Goal: Information Seeking & Learning: Find specific fact

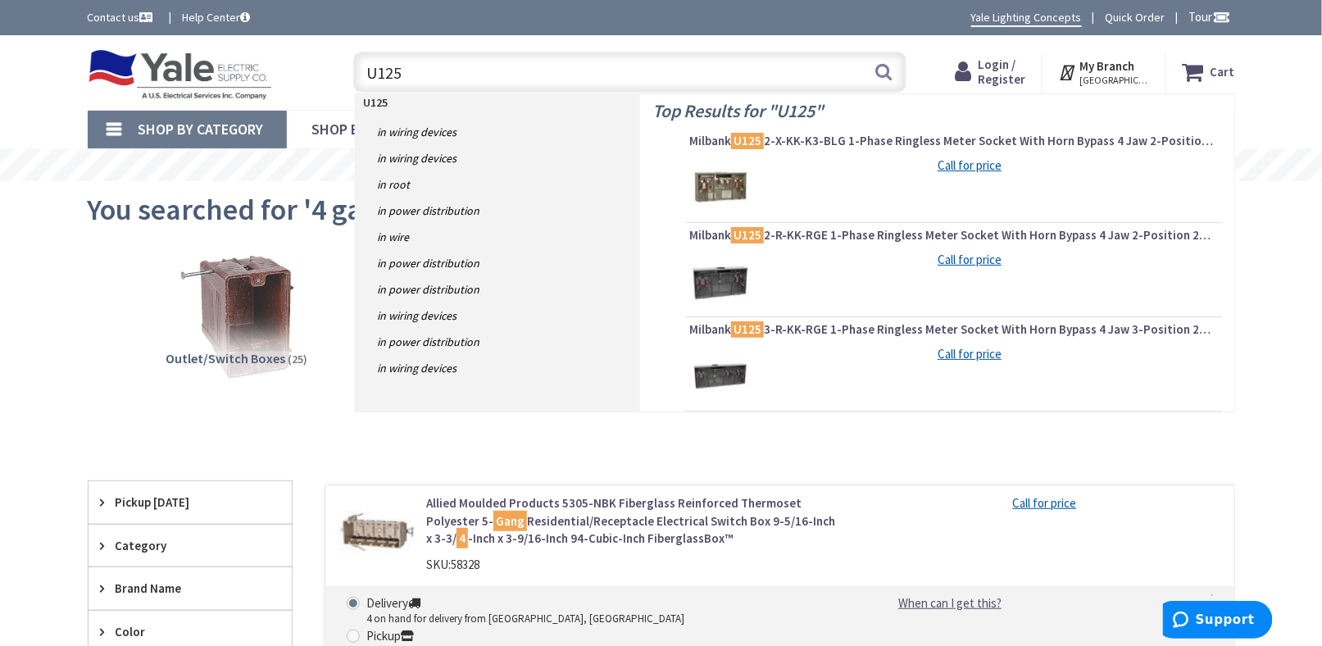
type input "U1253"
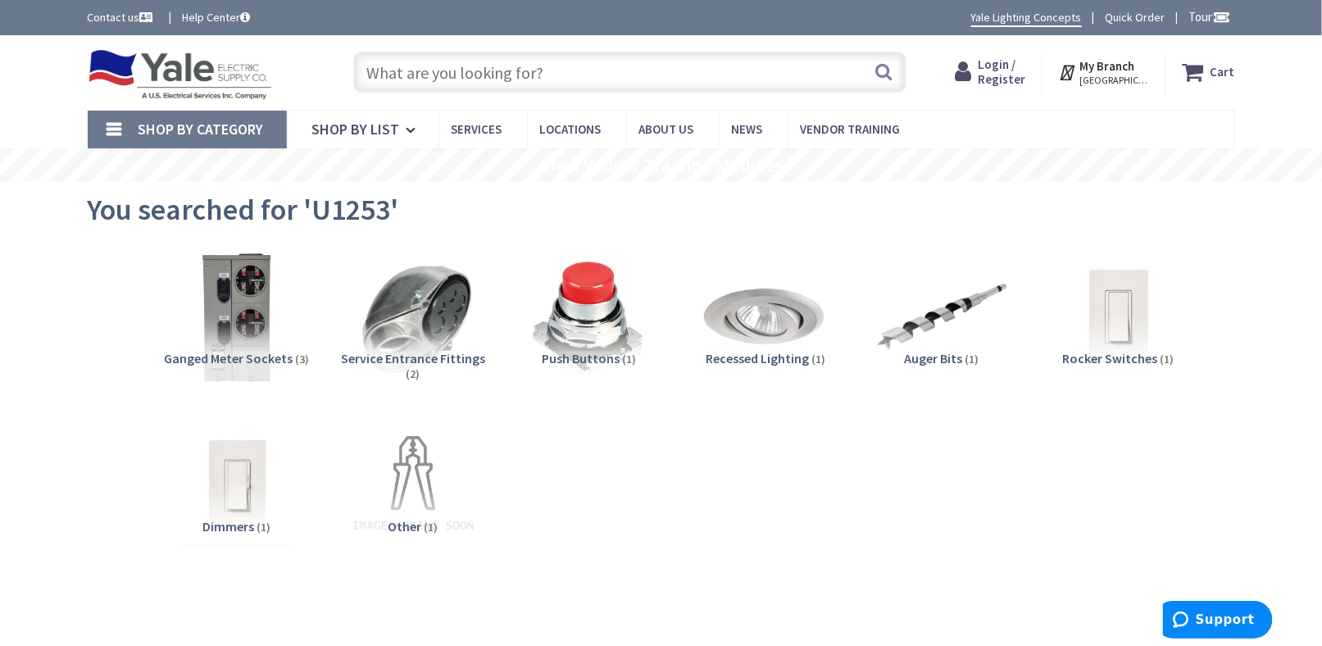
click at [452, 73] on input "text" at bounding box center [629, 72] width 553 height 41
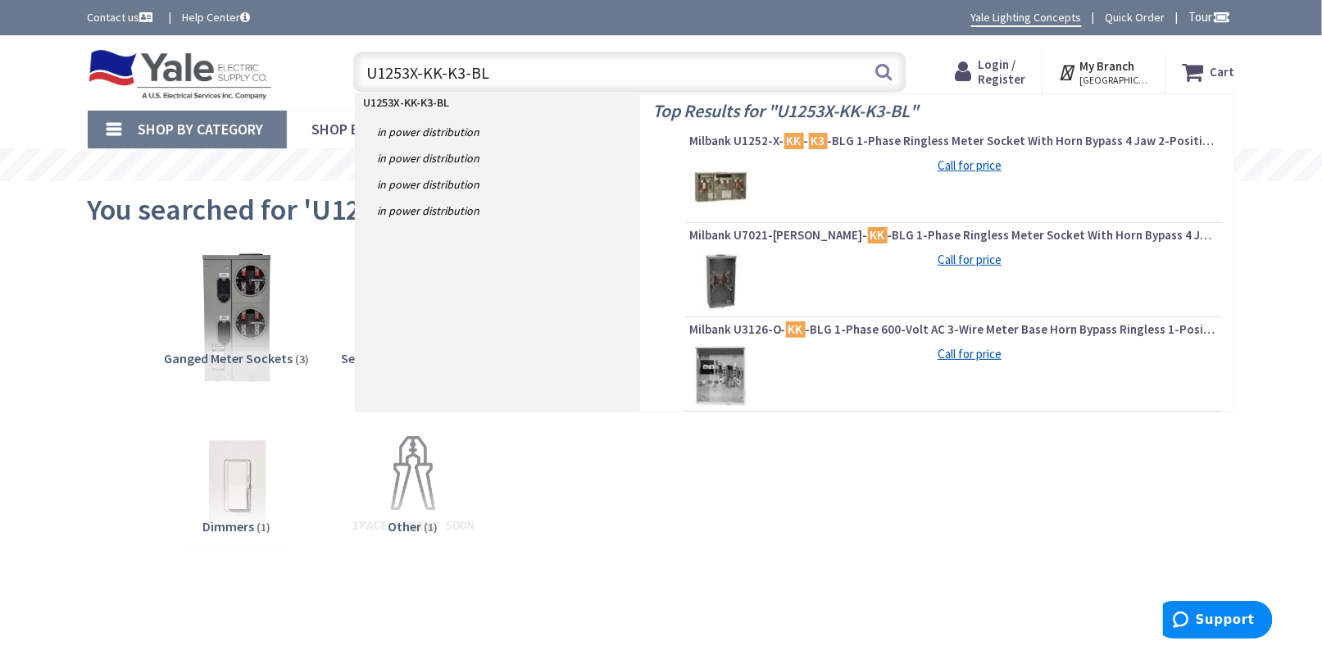
type input "U1253X-KK-K3-BLG"
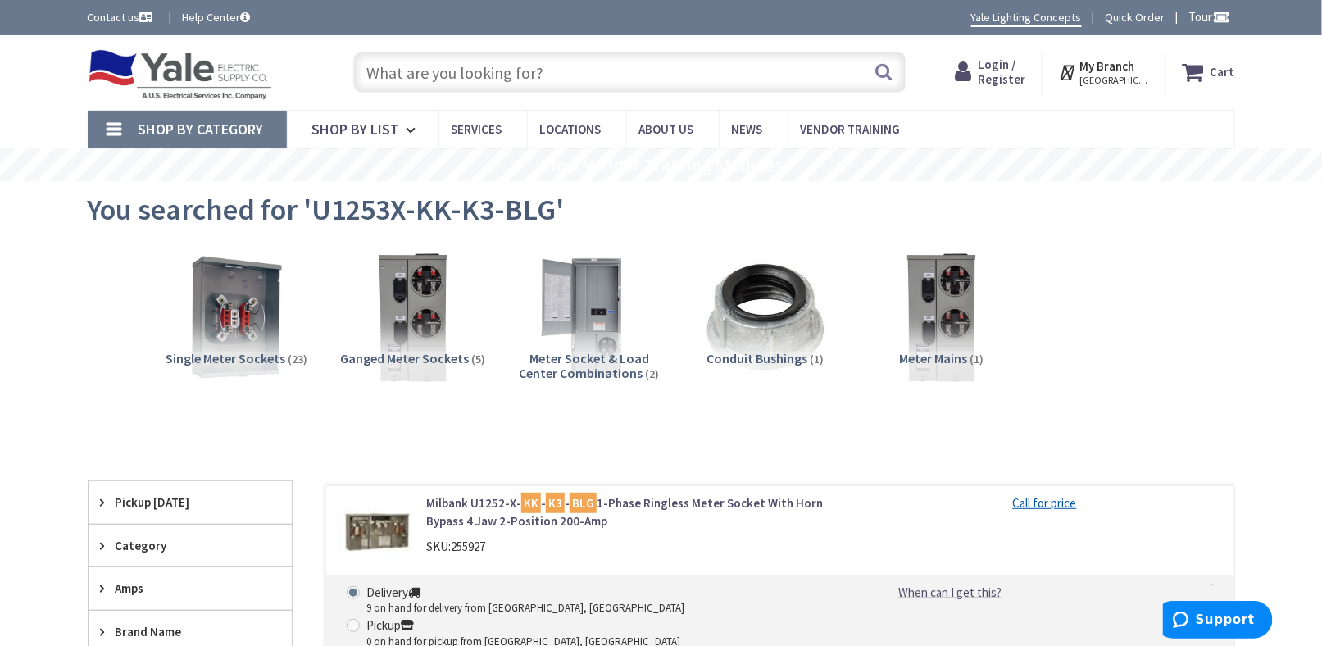
click at [451, 70] on input "text" at bounding box center [629, 72] width 553 height 41
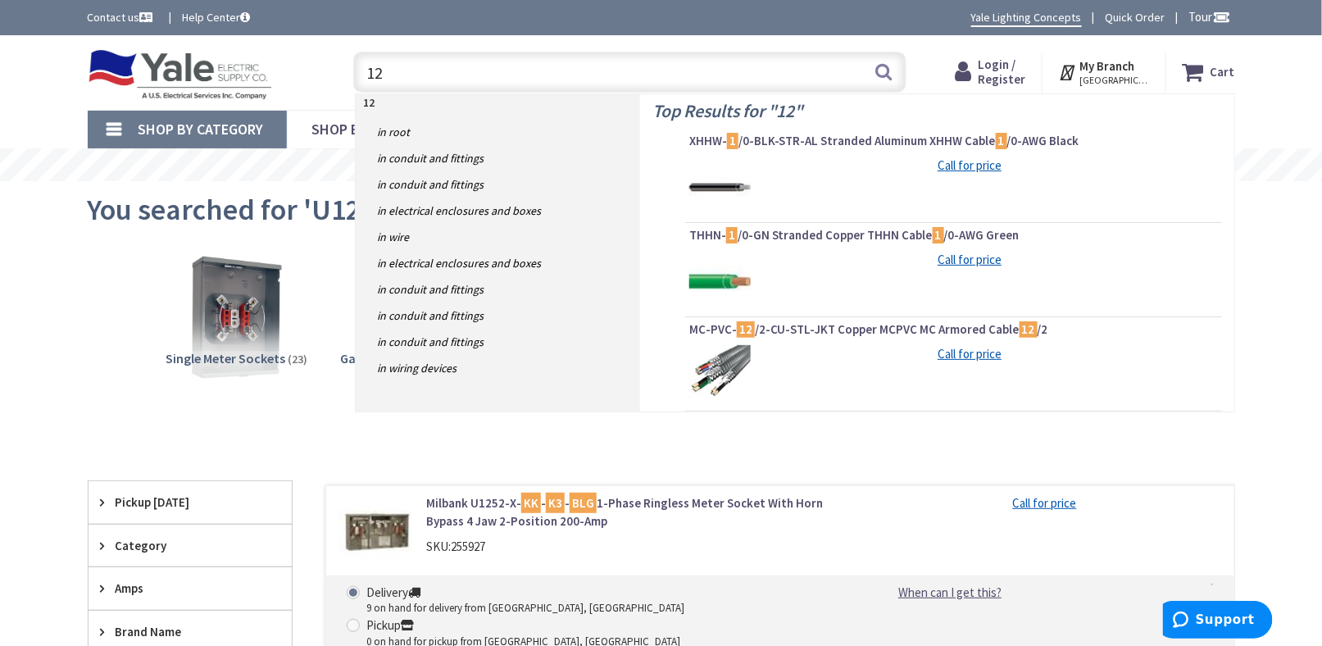
type input "1"
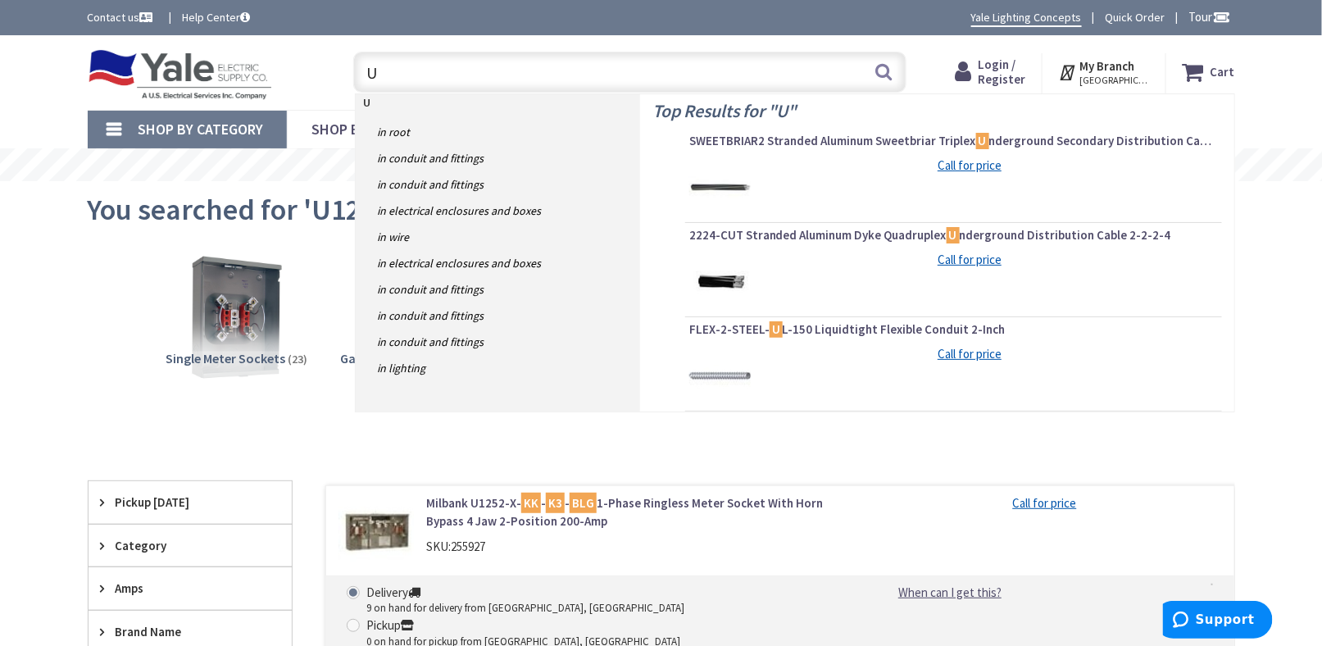
type input "U"
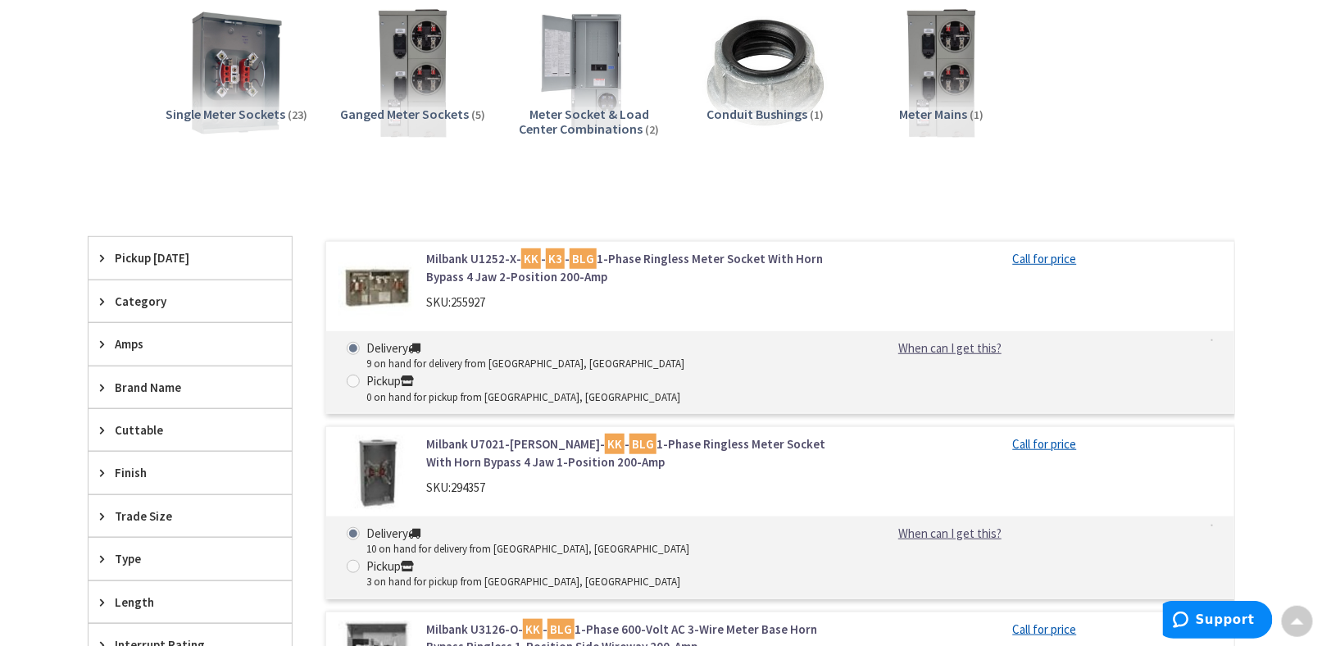
scroll to position [164, 0]
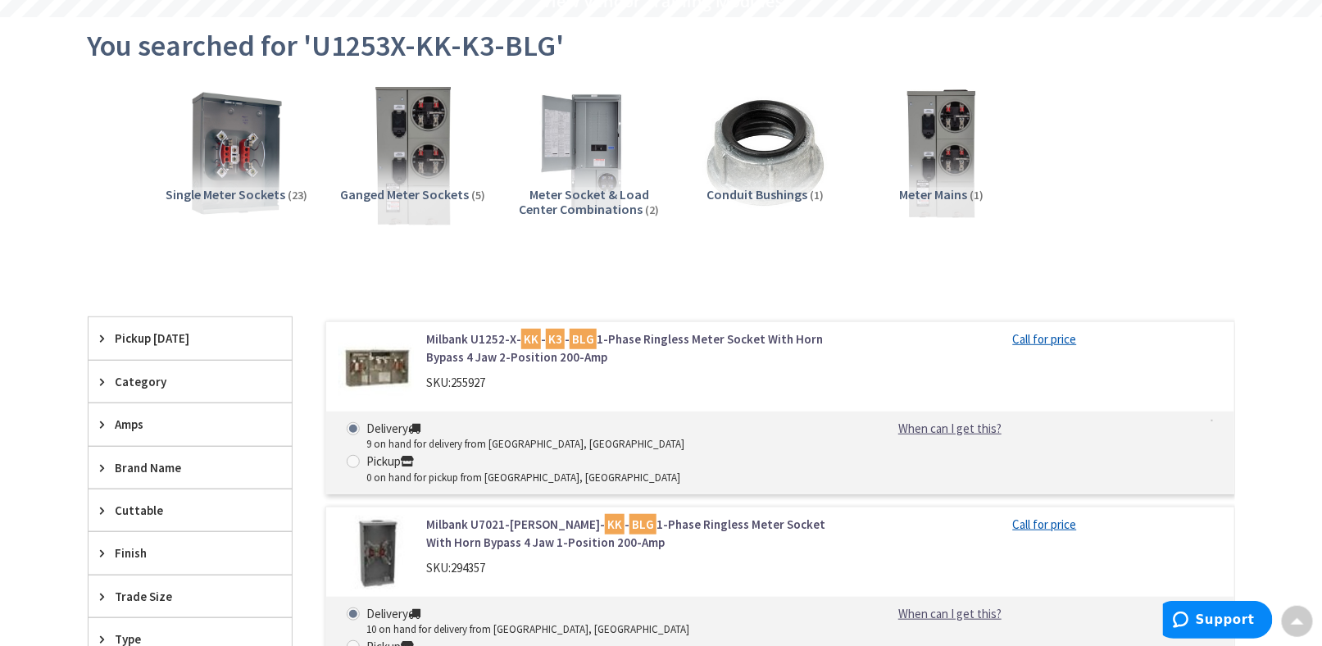
click at [427, 152] on img at bounding box center [413, 153] width 148 height 148
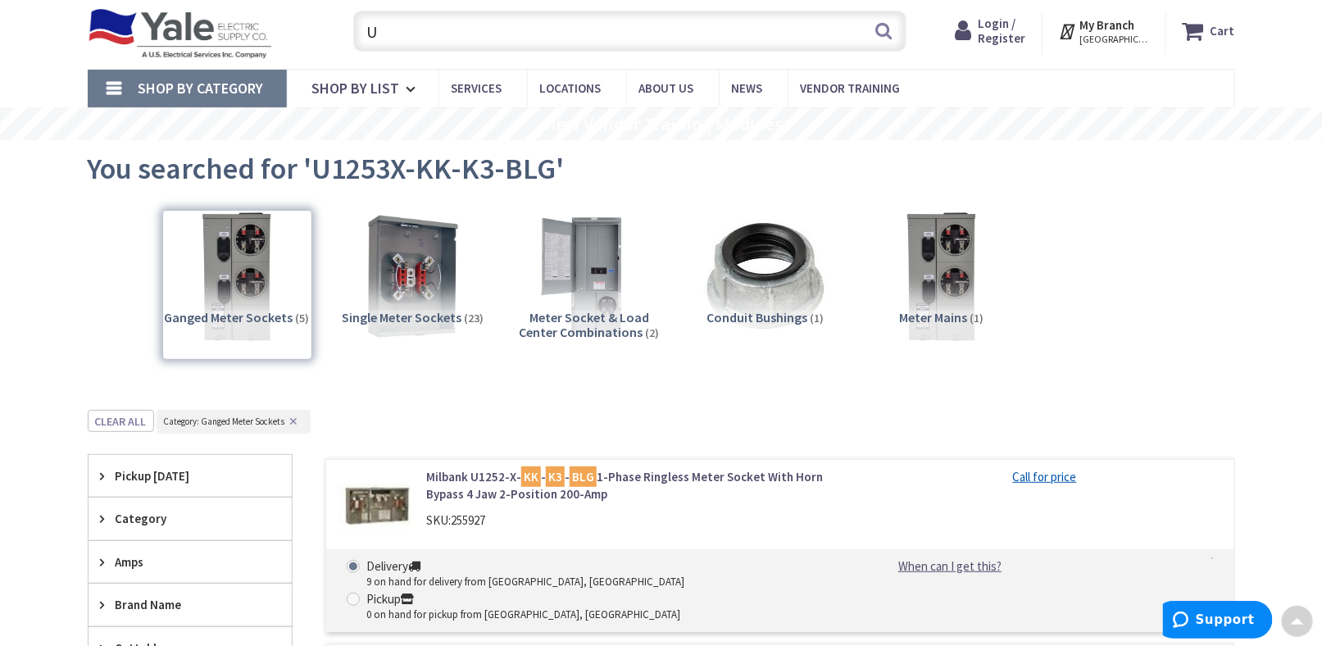
scroll to position [0, 0]
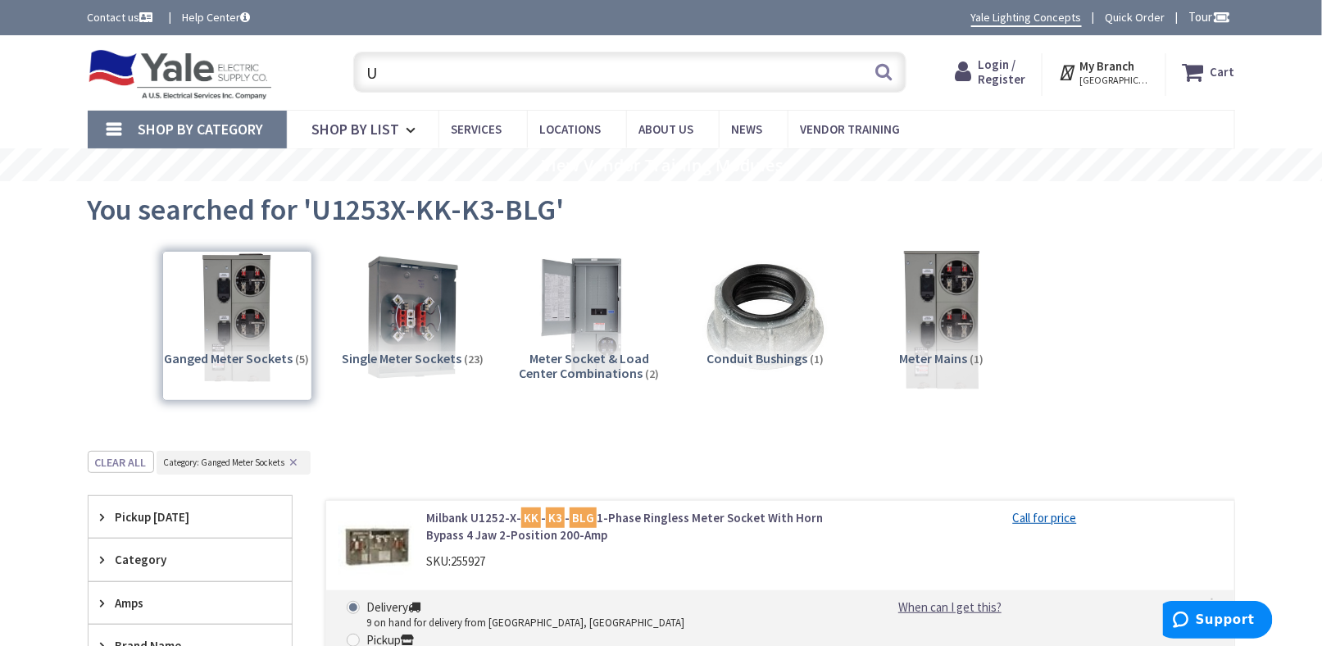
click at [936, 311] on img at bounding box center [941, 317] width 148 height 148
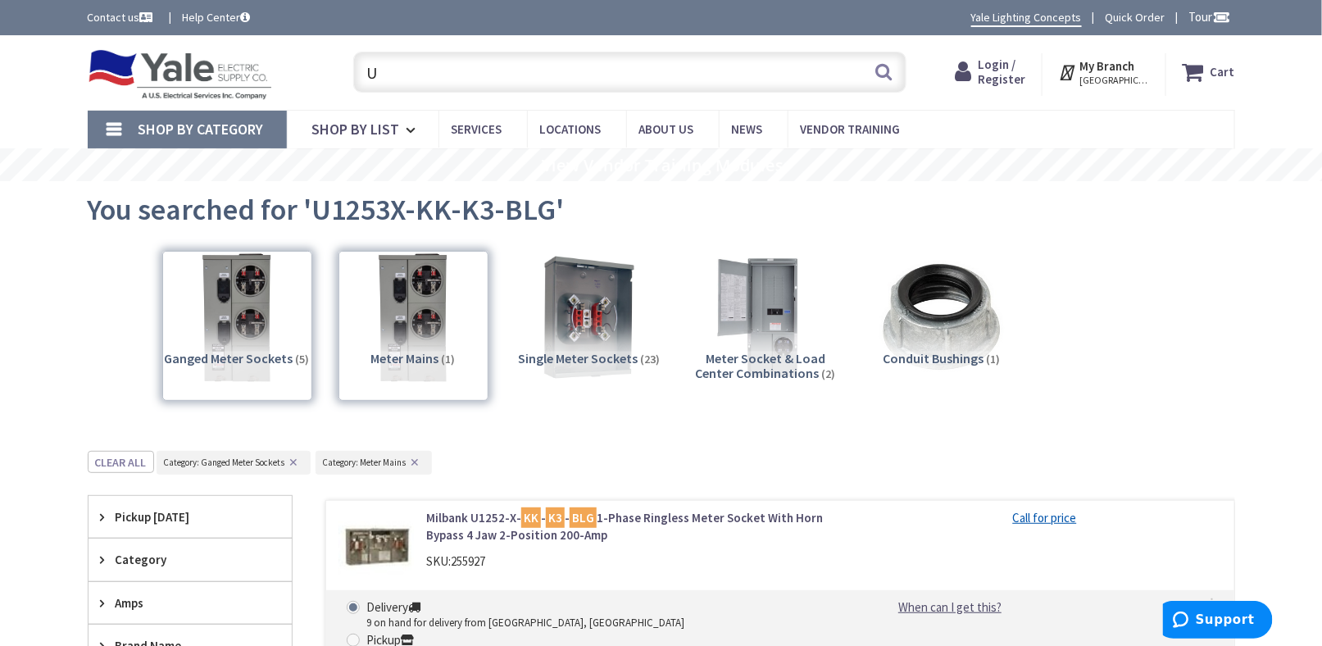
click at [226, 65] on img at bounding box center [180, 74] width 185 height 51
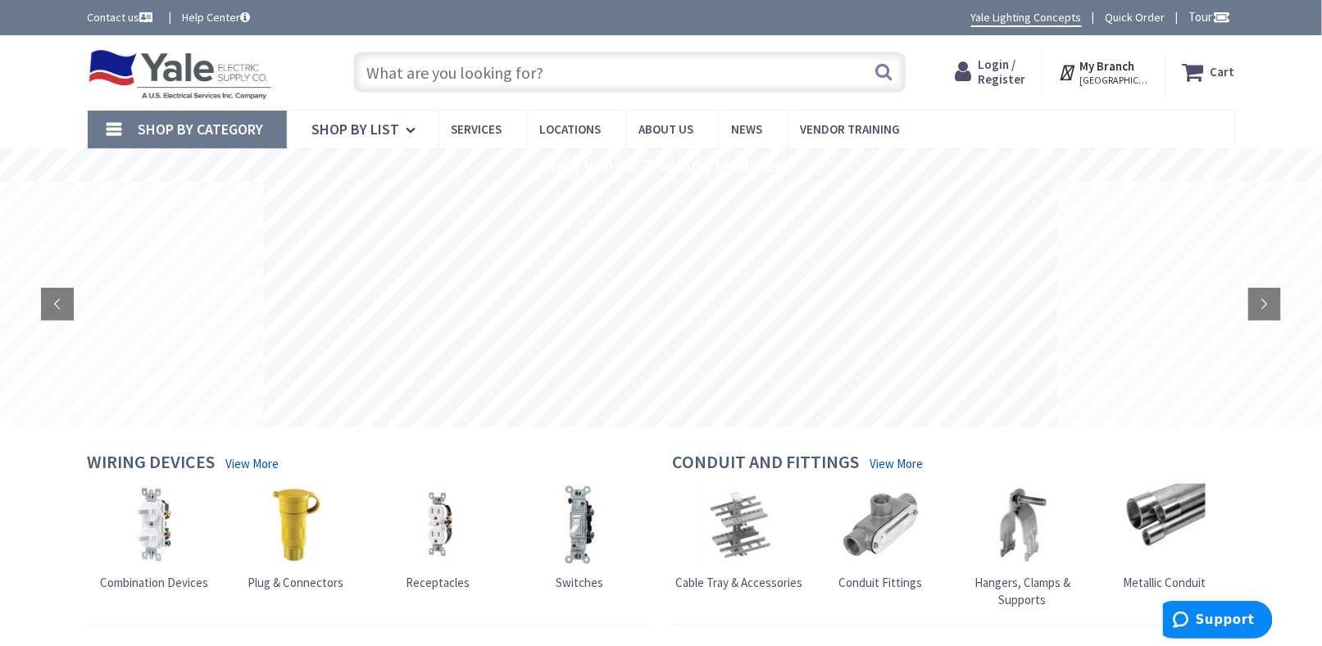
click at [27, 97] on div "Skip to Content Toggle Nav Search Cart My Cart Close" at bounding box center [661, 72] width 1322 height 75
click at [516, 68] on input "text" at bounding box center [629, 72] width 553 height 41
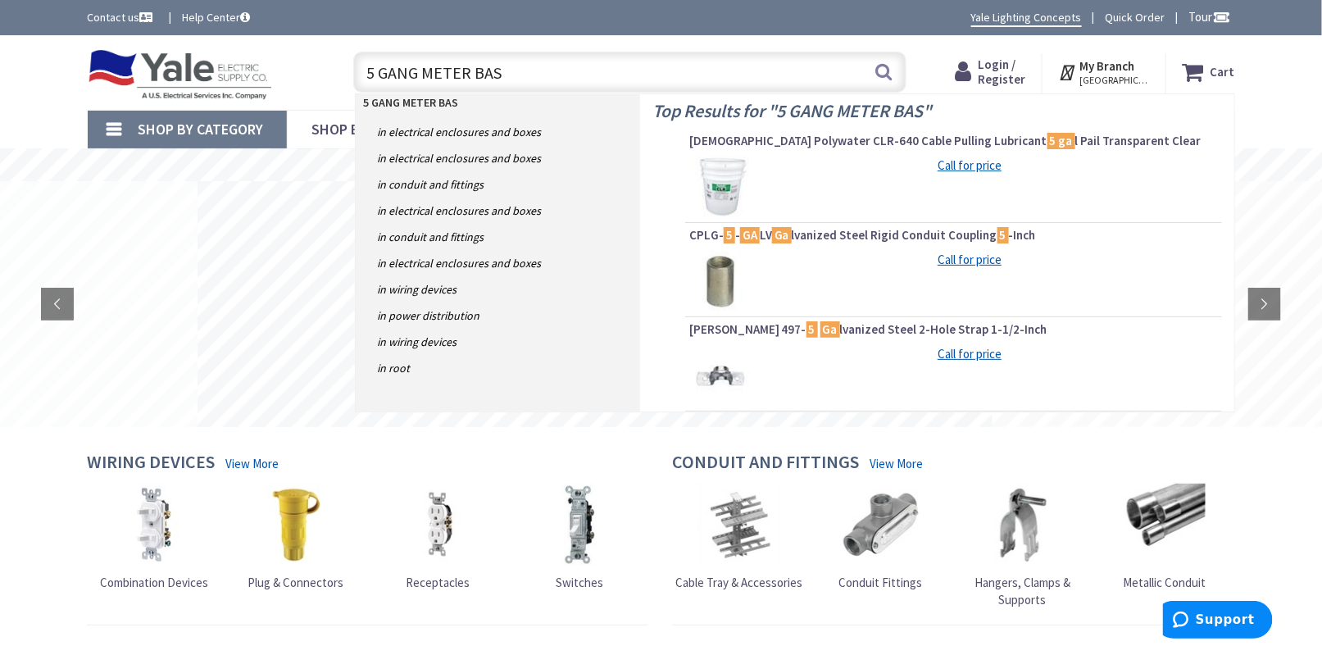
type input "5 GANG METER BASE"
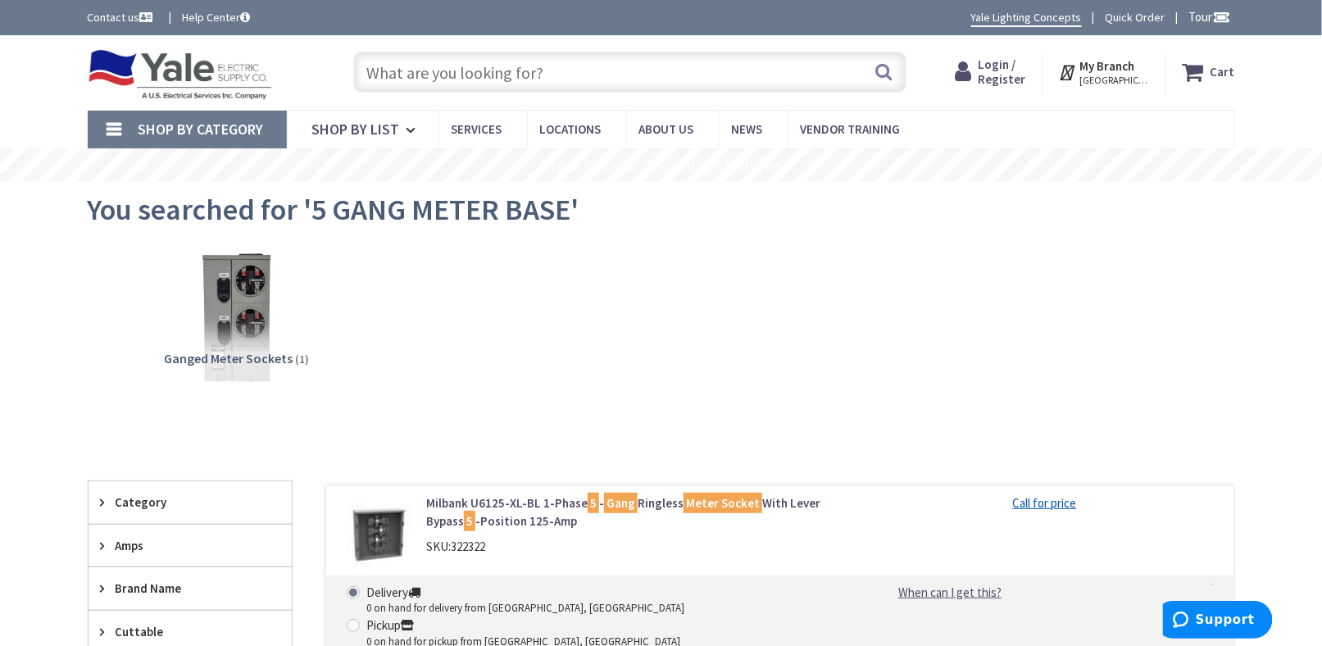
scroll to position [164, 0]
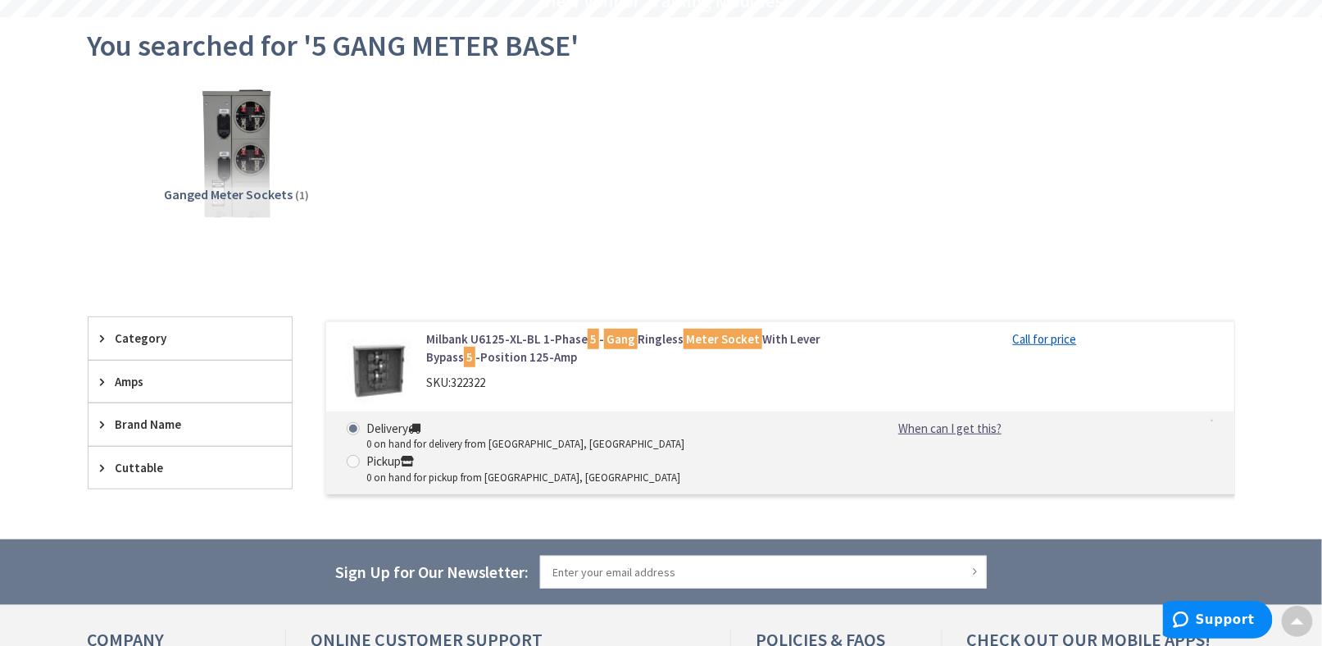
click at [565, 343] on link "Milbank U6125-XL-BL 1-Phase 5 - Gang Ringless Meter Socket With Lever Bypass 5 …" at bounding box center [634, 347] width 417 height 35
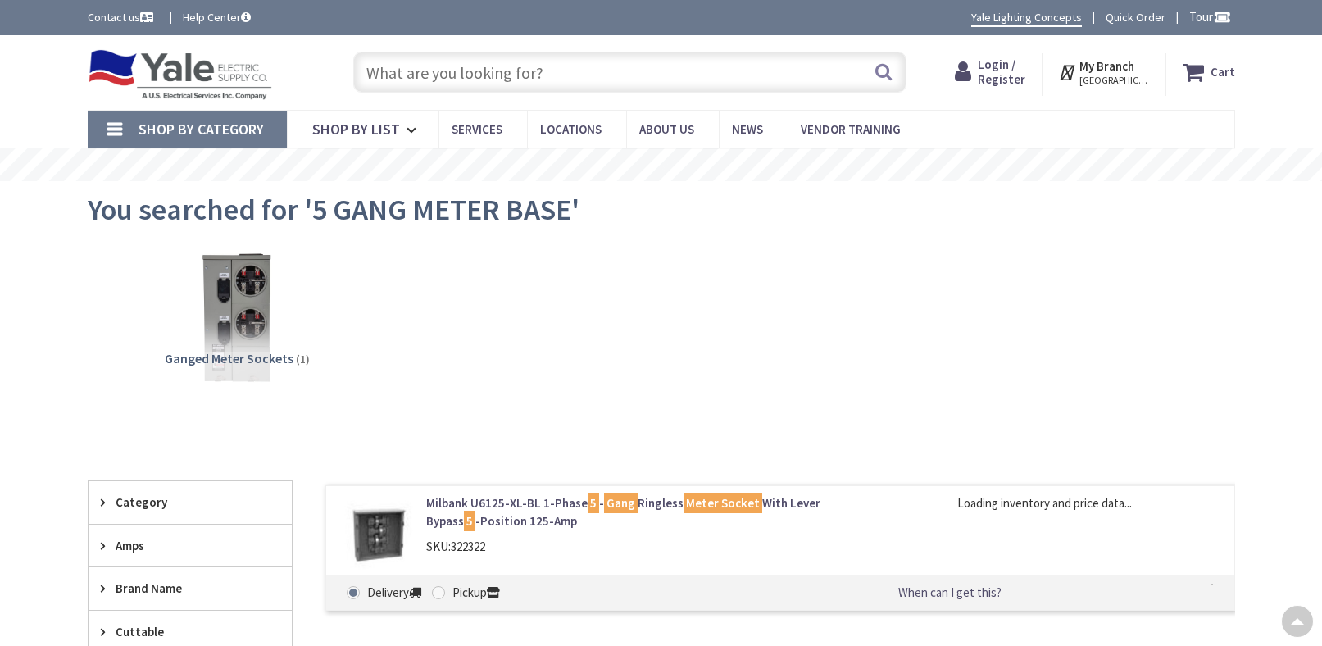
click at [50, 238] on main "You searched for '5 GANG METER BASE' View Subcategories Ganged Meter Sockets (1…" at bounding box center [662, 435] width 1230 height 509
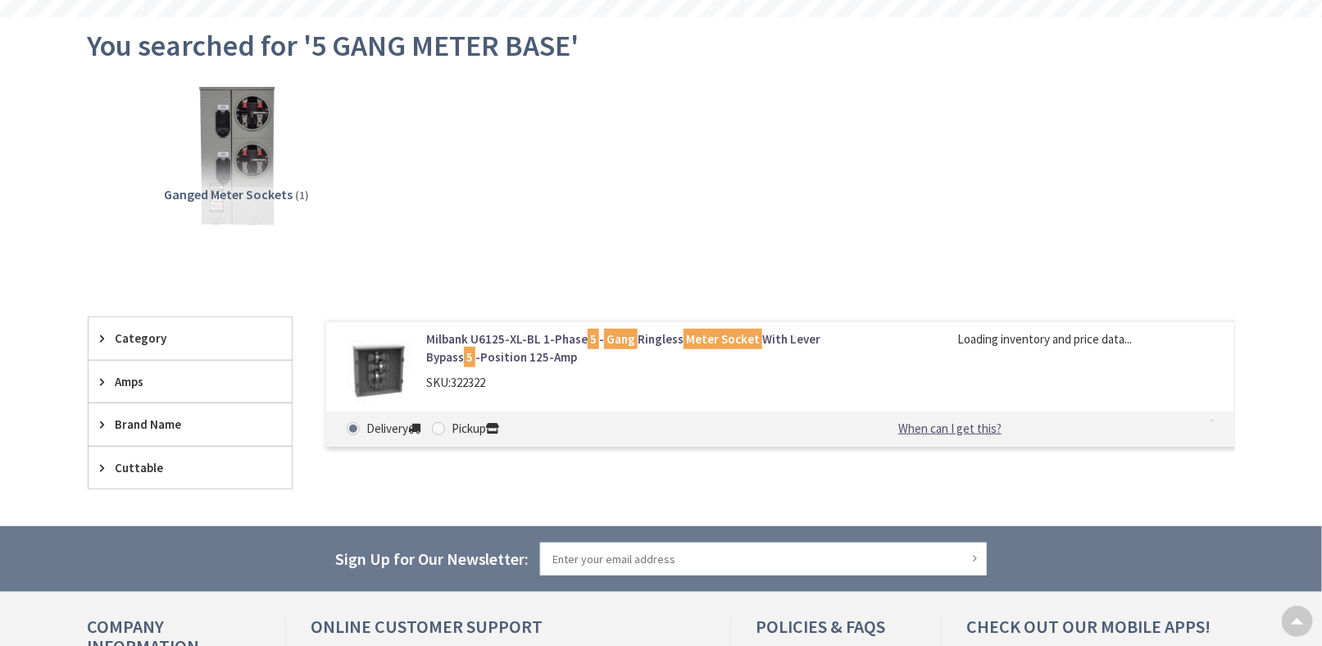
click at [204, 184] on img at bounding box center [236, 153] width 148 height 148
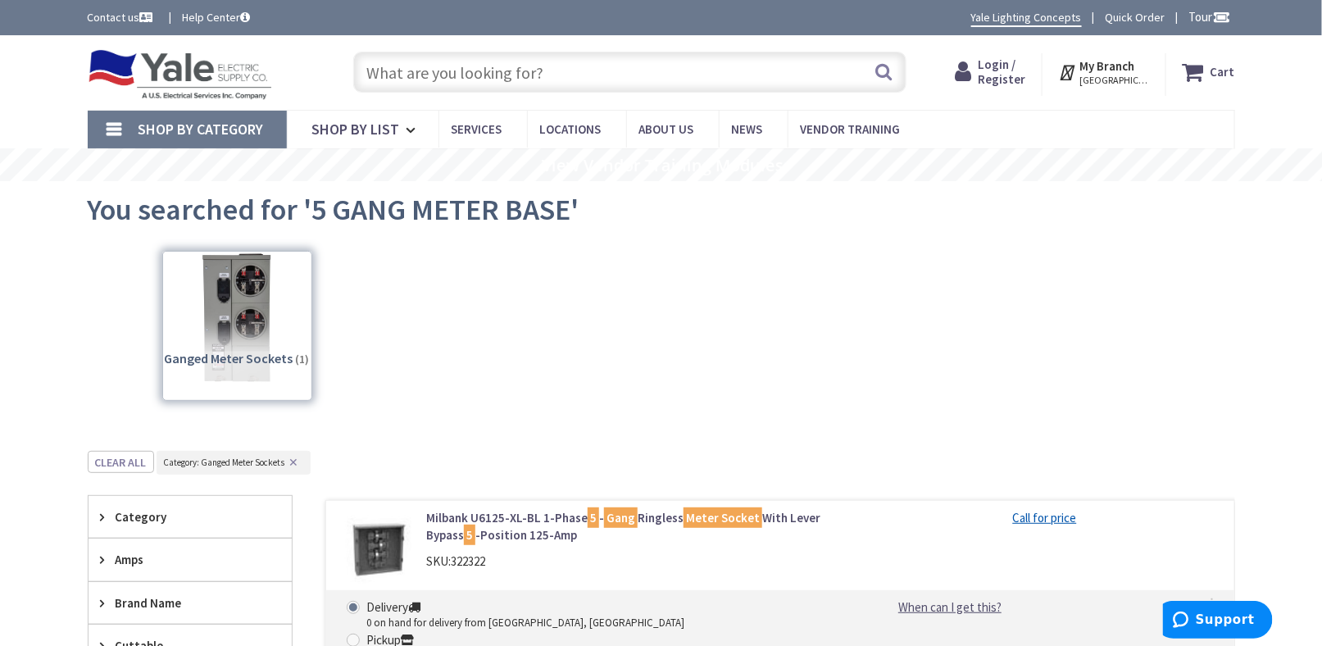
click at [220, 68] on img at bounding box center [180, 74] width 185 height 51
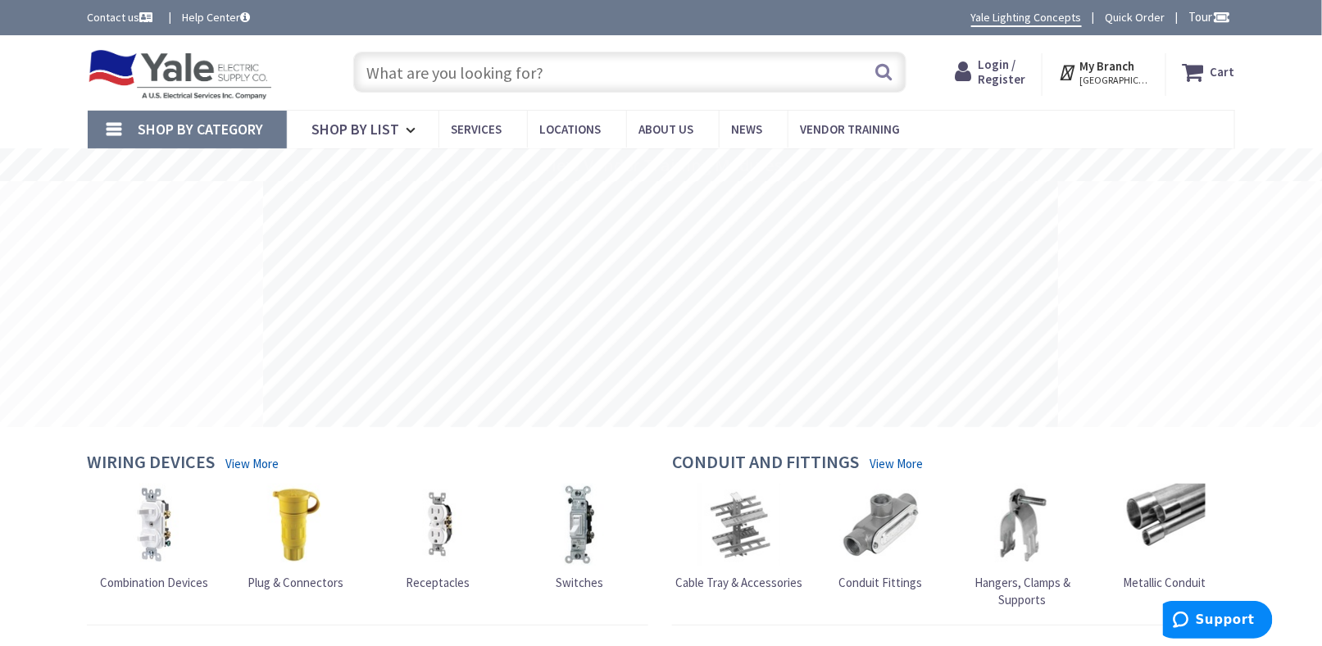
click at [542, 74] on input "text" at bounding box center [629, 72] width 553 height 41
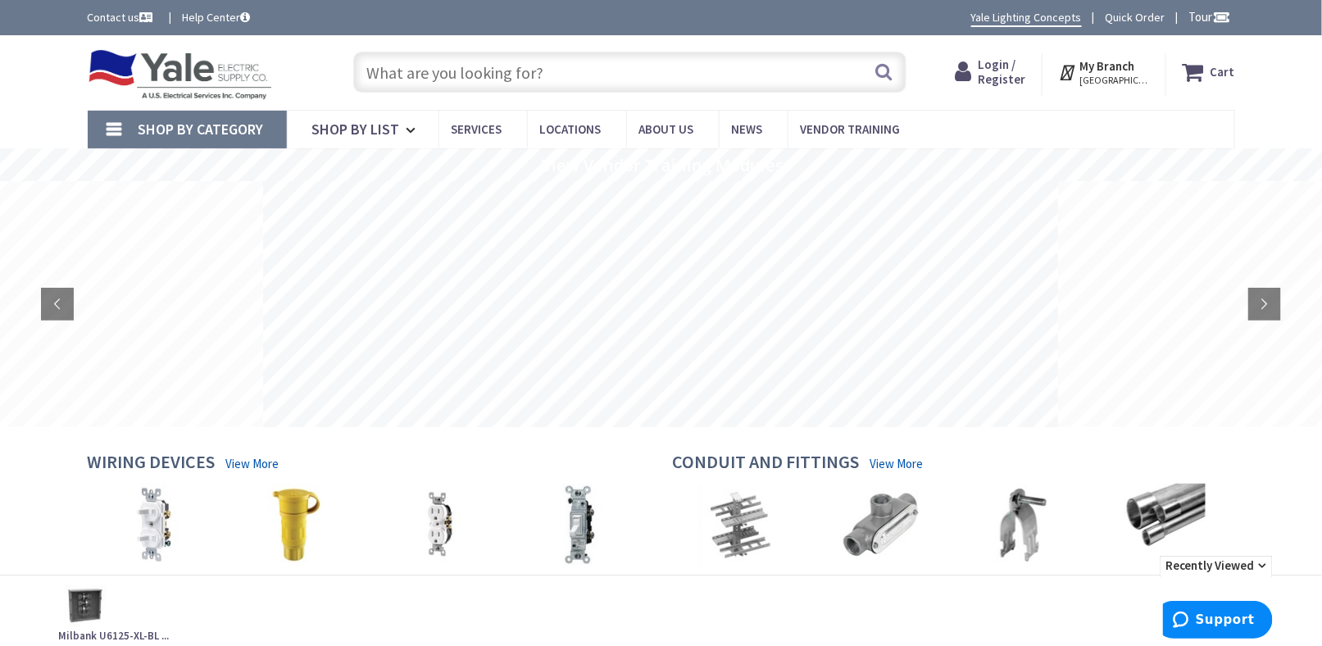
click at [458, 65] on input "text" at bounding box center [629, 72] width 553 height 41
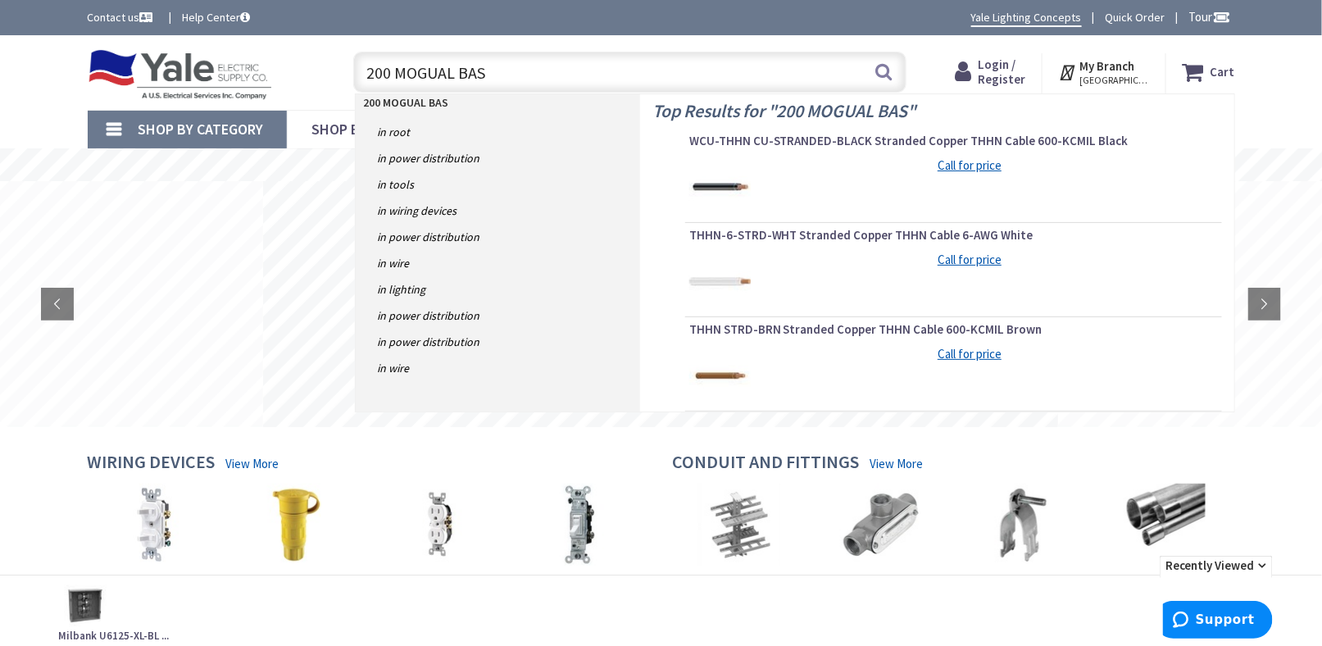
type input "200 MOGUAL BASE"
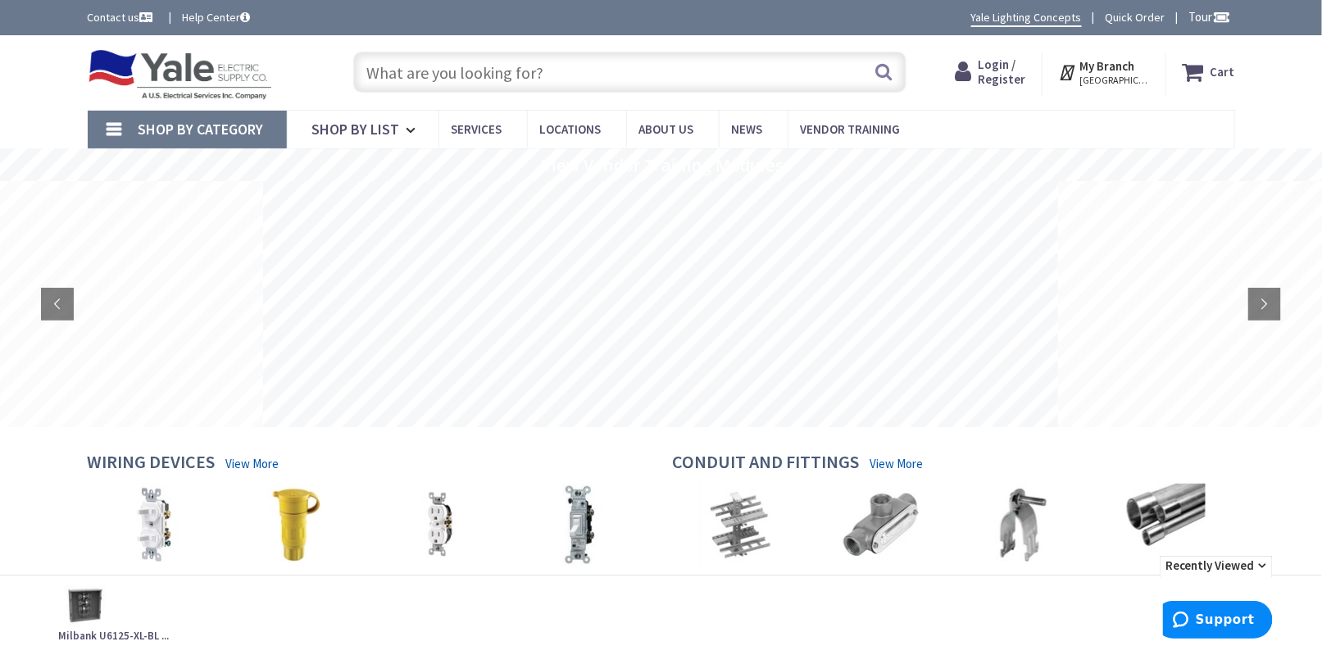
click at [494, 76] on input "text" at bounding box center [629, 72] width 553 height 41
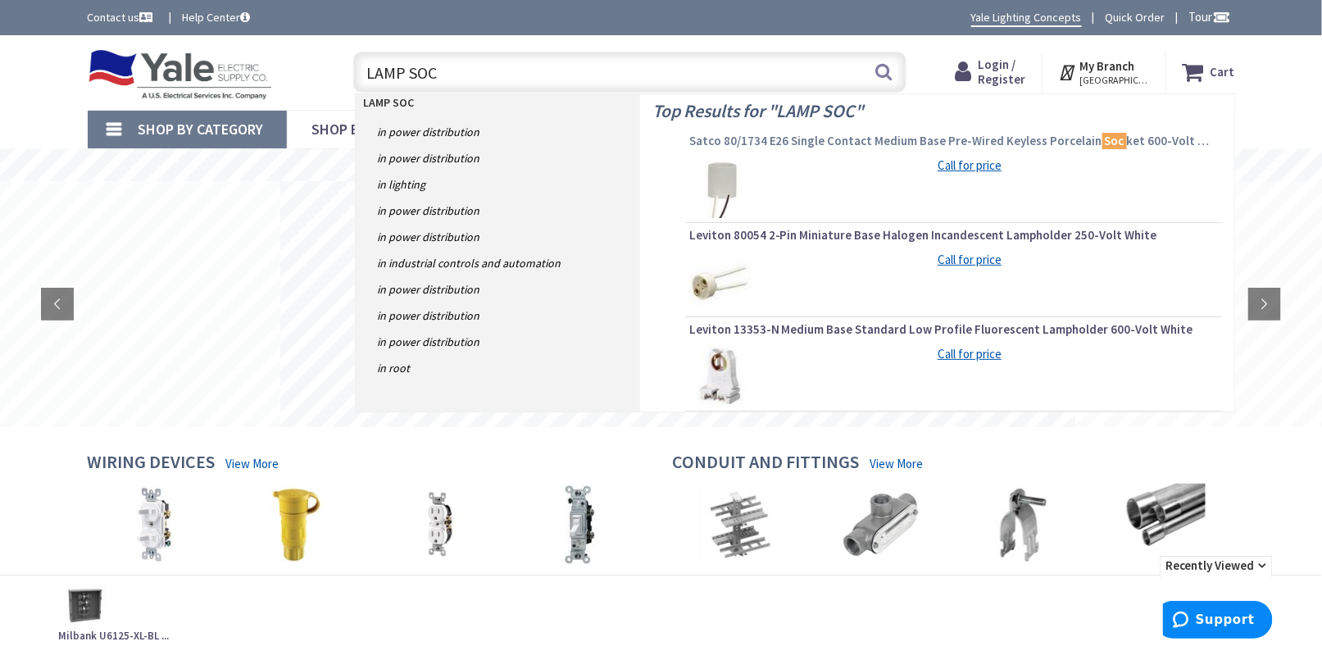
type input "LAMP SOC"
click at [879, 145] on span "Satco 80/1734 E26 Single Contact Medium Base Pre-Wired Keyless Porcelain Soc ke…" at bounding box center [953, 141] width 529 height 16
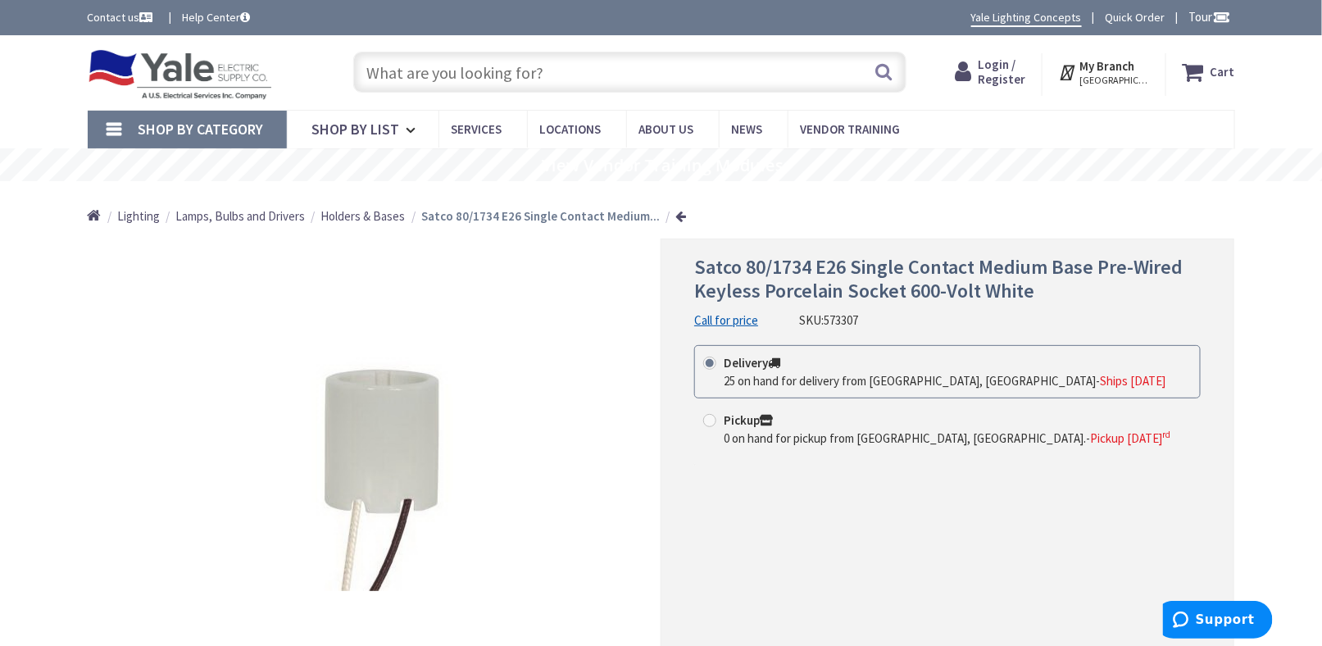
click at [429, 79] on input "text" at bounding box center [629, 72] width 553 height 41
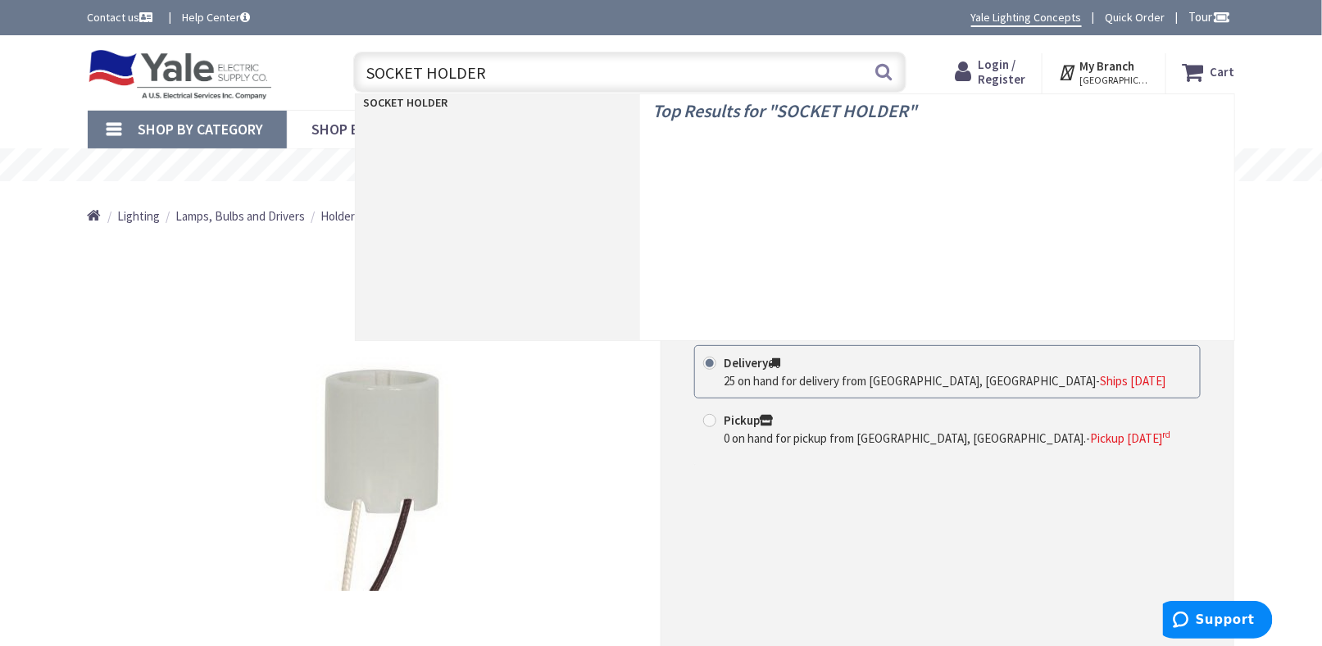
type input "SOCKET HOLDER"
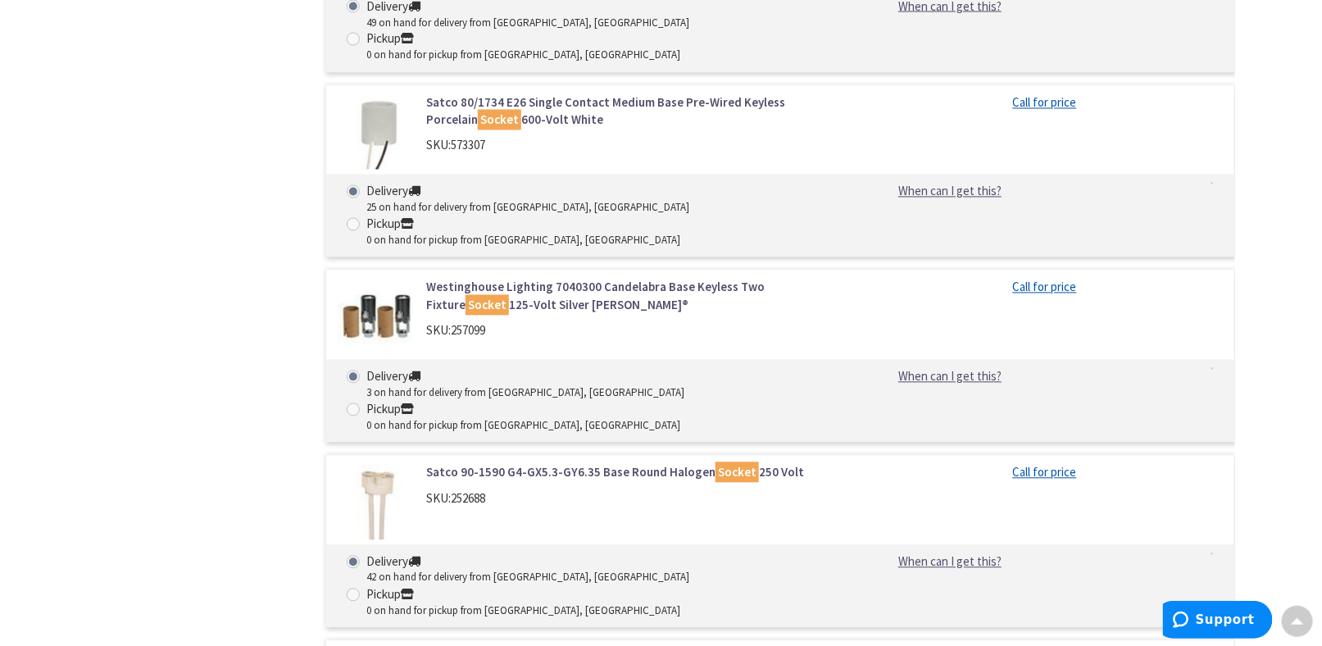
scroll to position [902, 0]
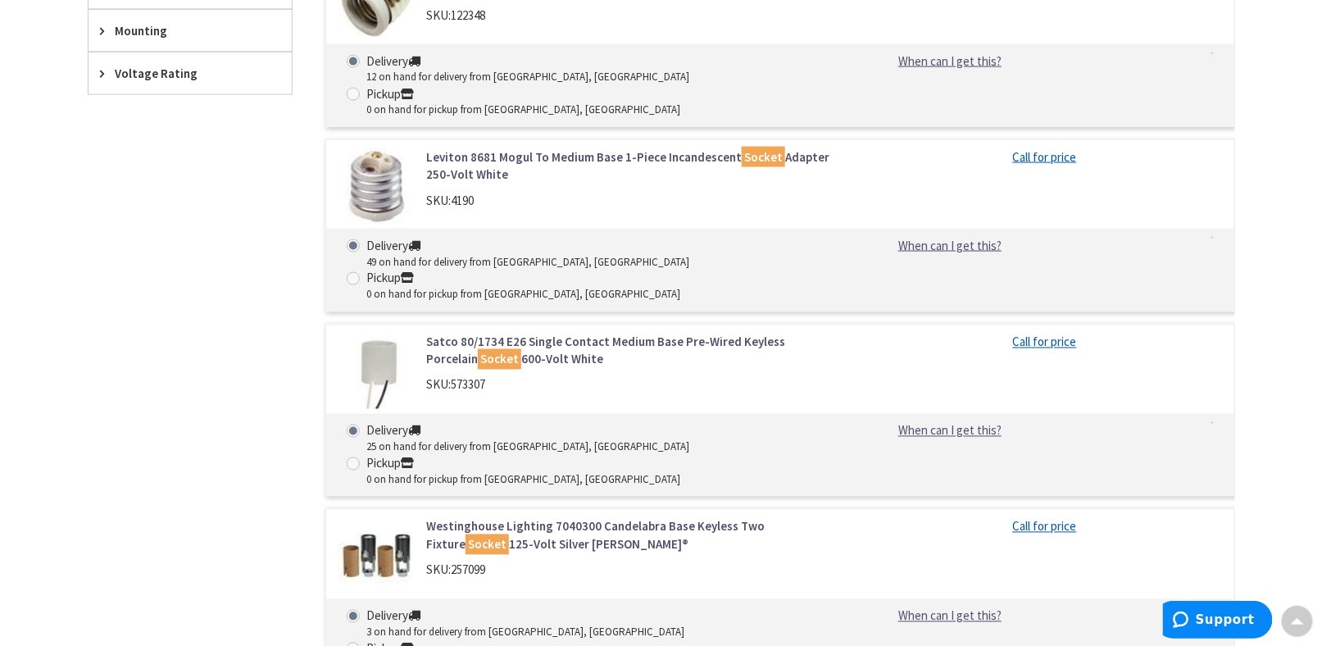
click at [93, 332] on div "Filters 29 items Pickup Today Harrisburg, PA (0 mi) (1) York, PA (21.67 mi) (5)…" at bounding box center [190, 505] width 205 height 1851
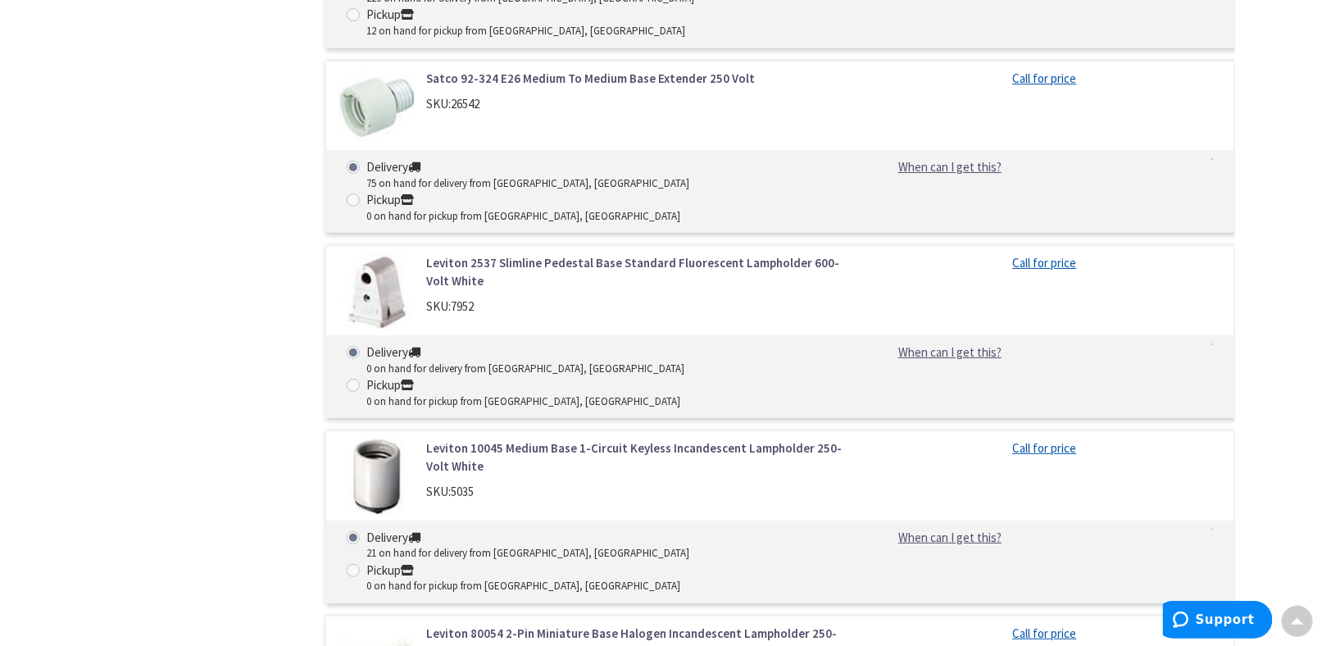
scroll to position [2358, 0]
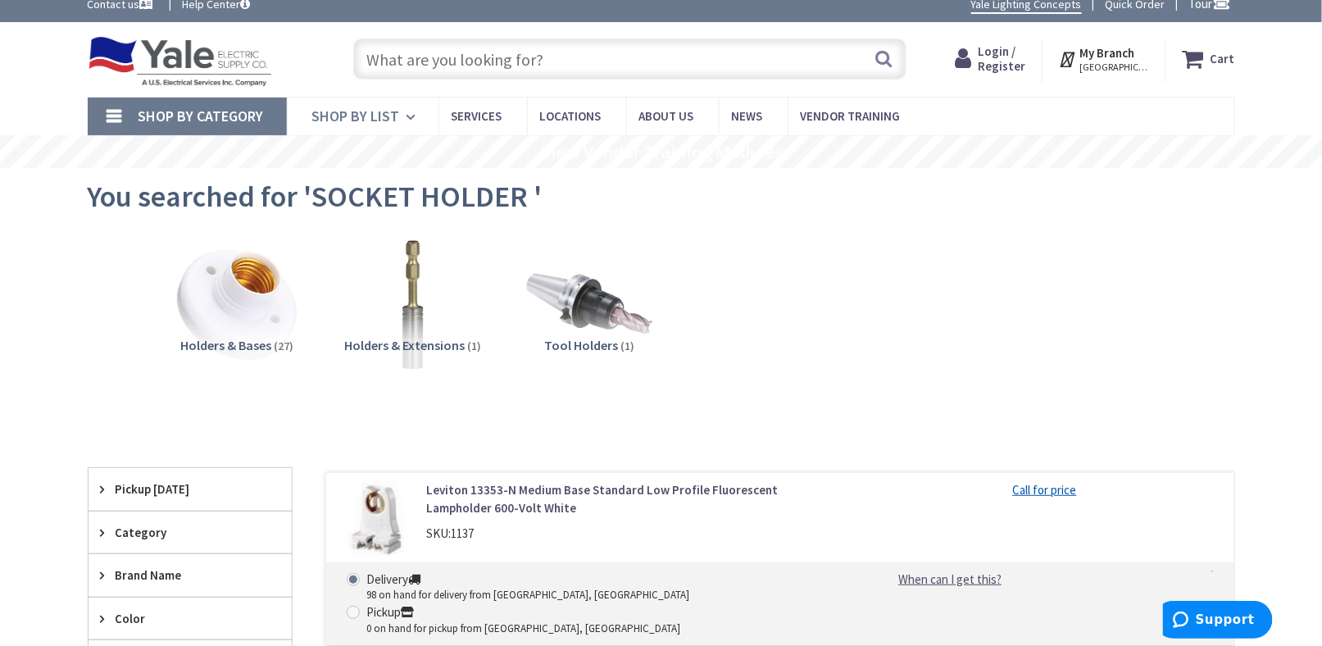
scroll to position [0, 0]
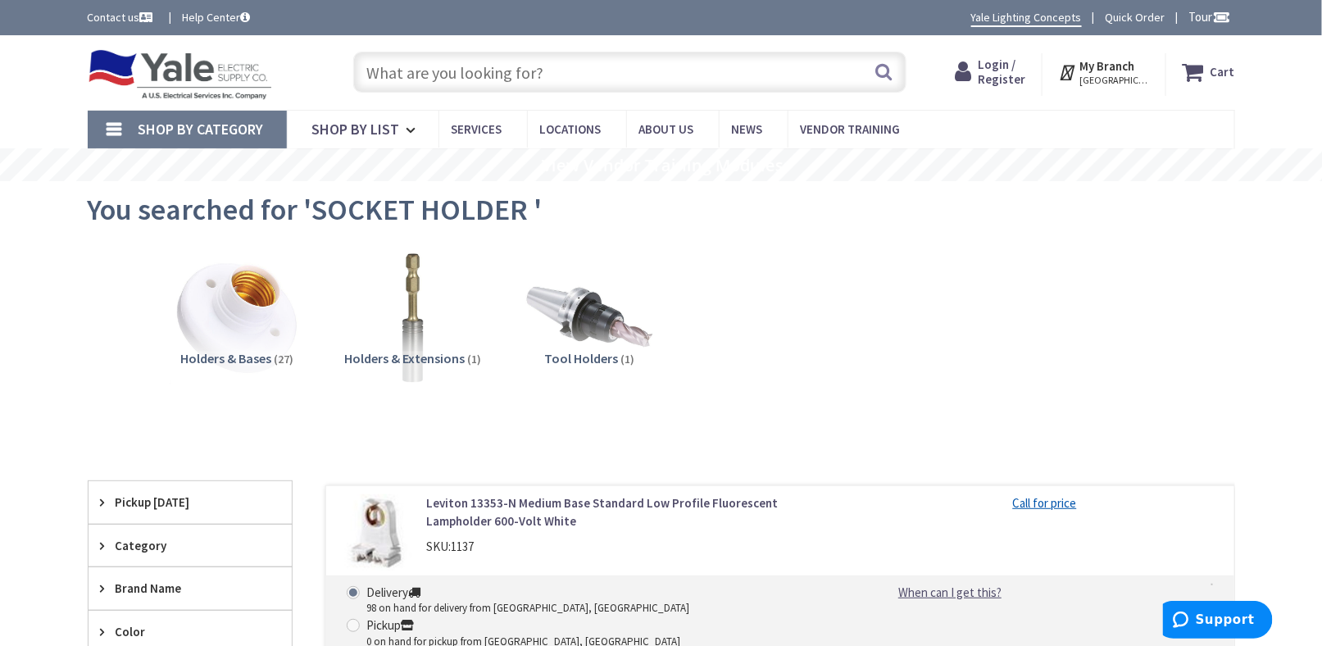
click at [408, 73] on input "text" at bounding box center [629, 72] width 553 height 41
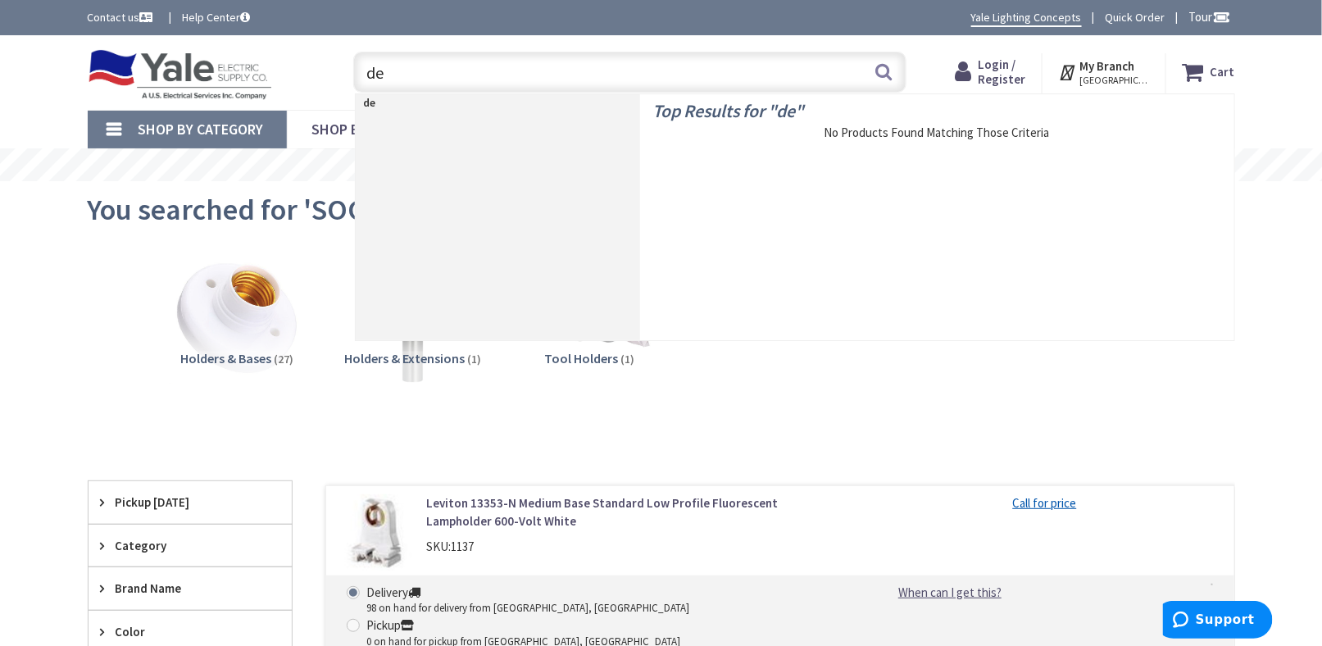
type input "d"
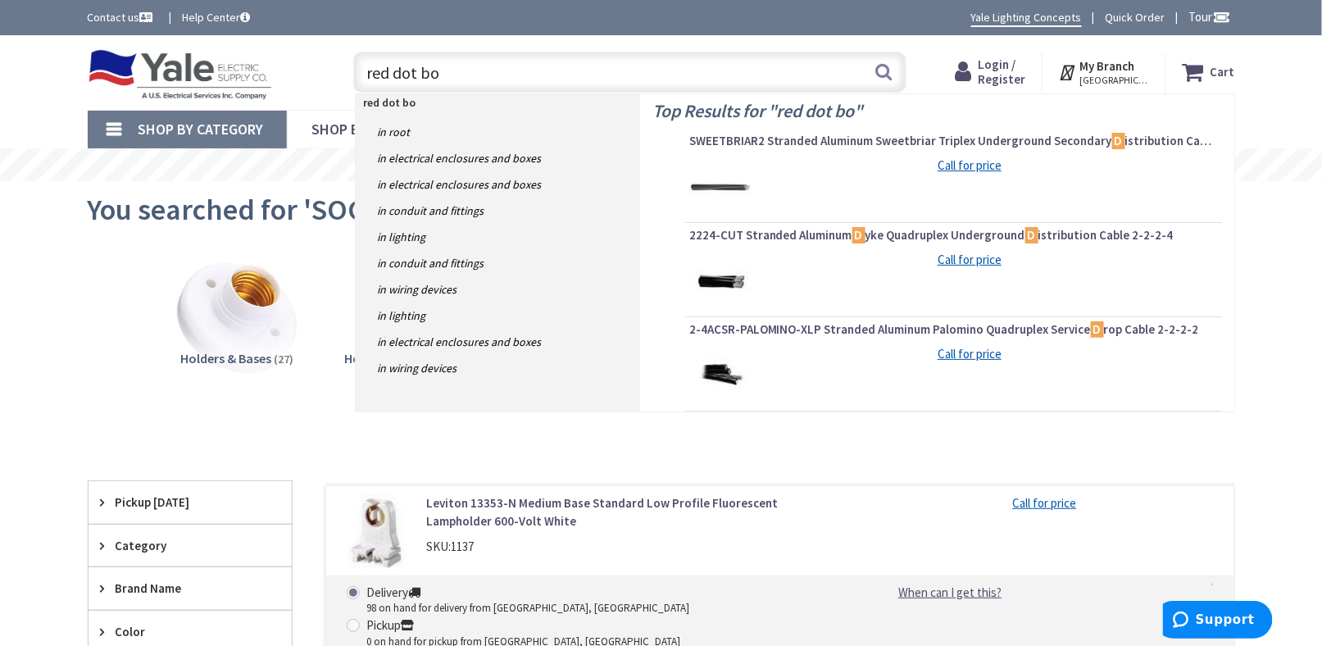
type input "red dot box"
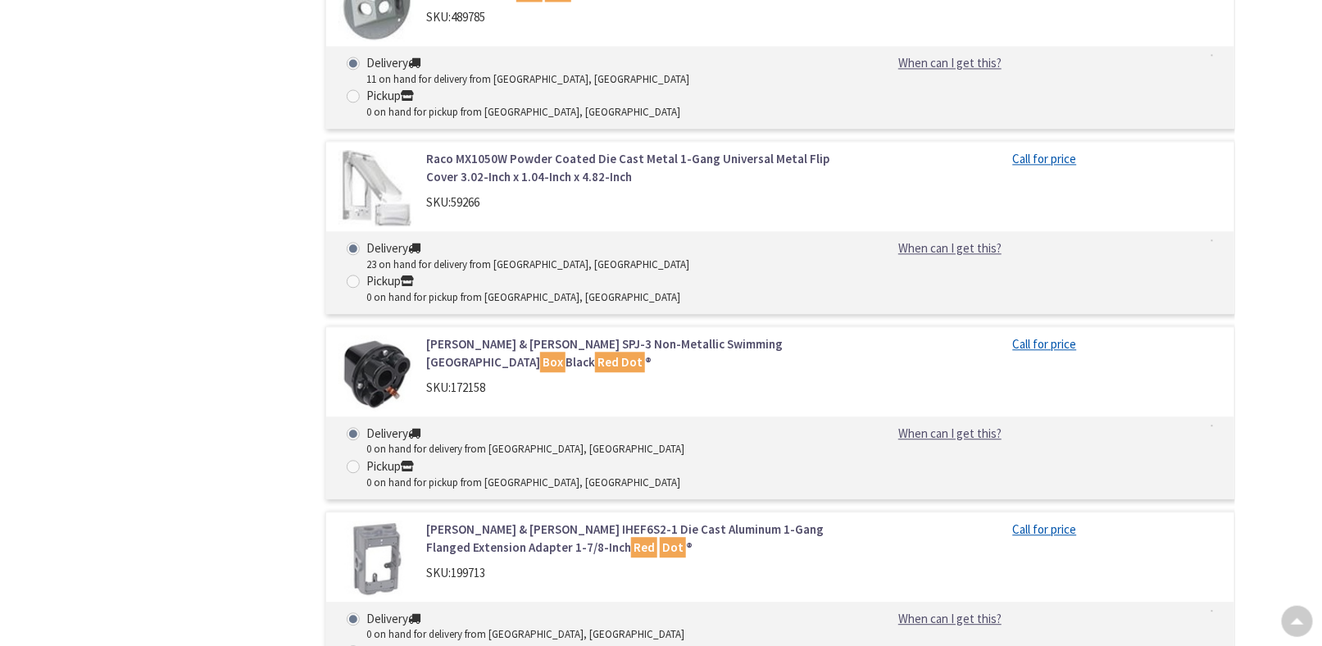
scroll to position [1475, 0]
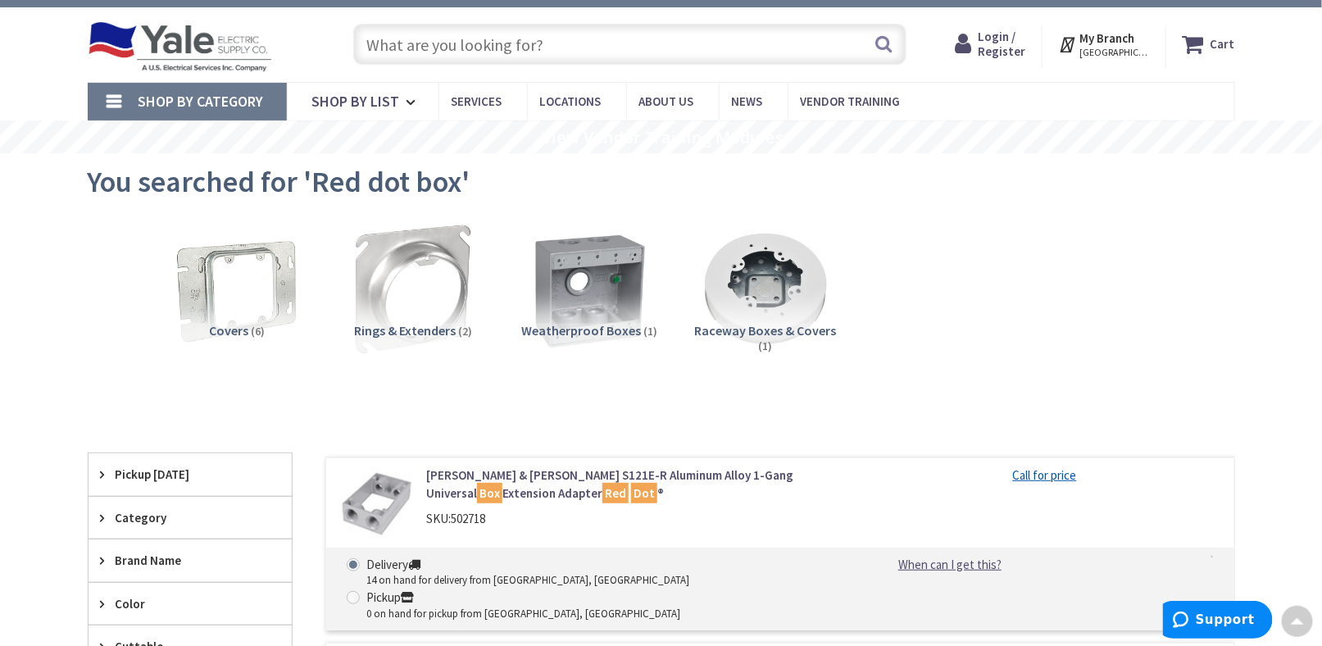
scroll to position [0, 0]
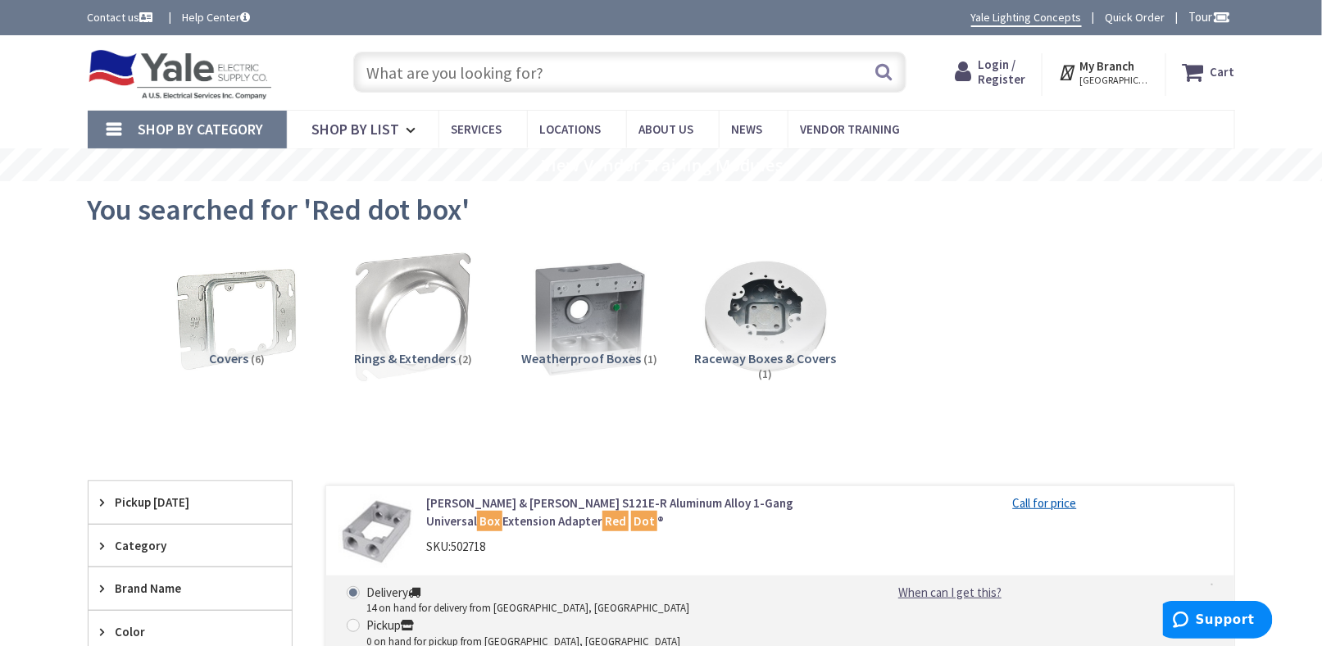
click at [408, 76] on input "text" at bounding box center [629, 72] width 553 height 41
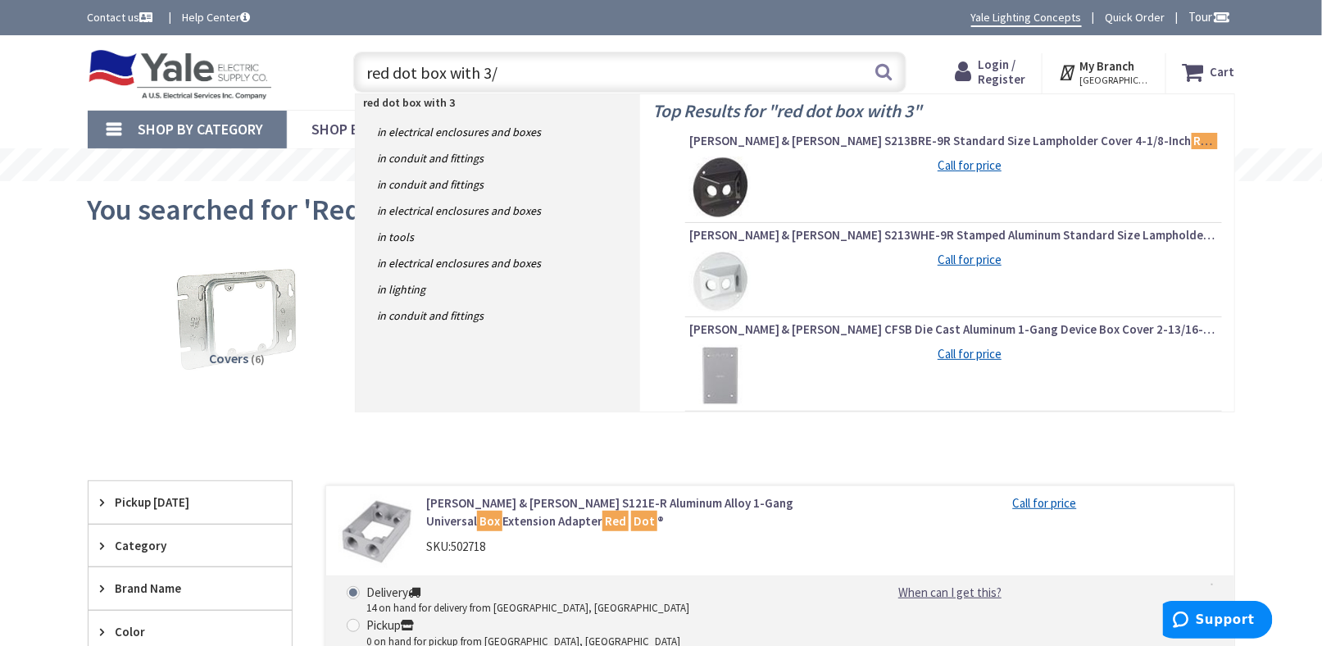
type input "red dot box with 3/4"
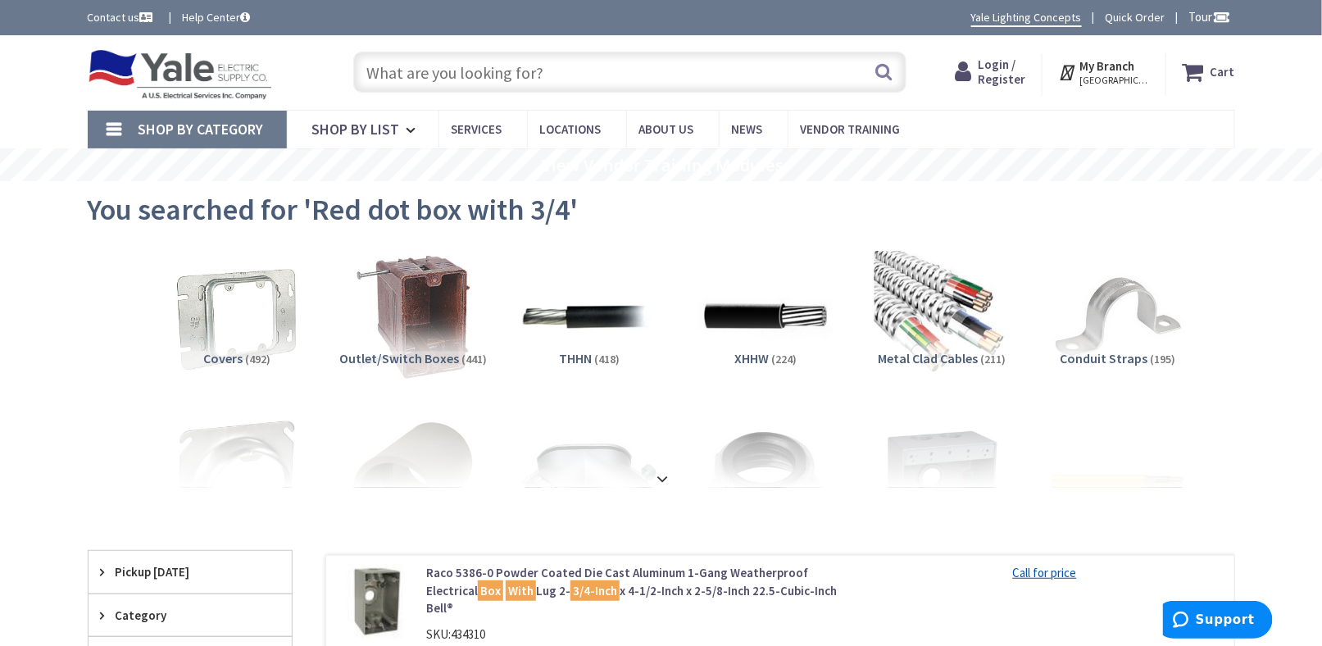
click at [437, 71] on input "text" at bounding box center [629, 72] width 553 height 41
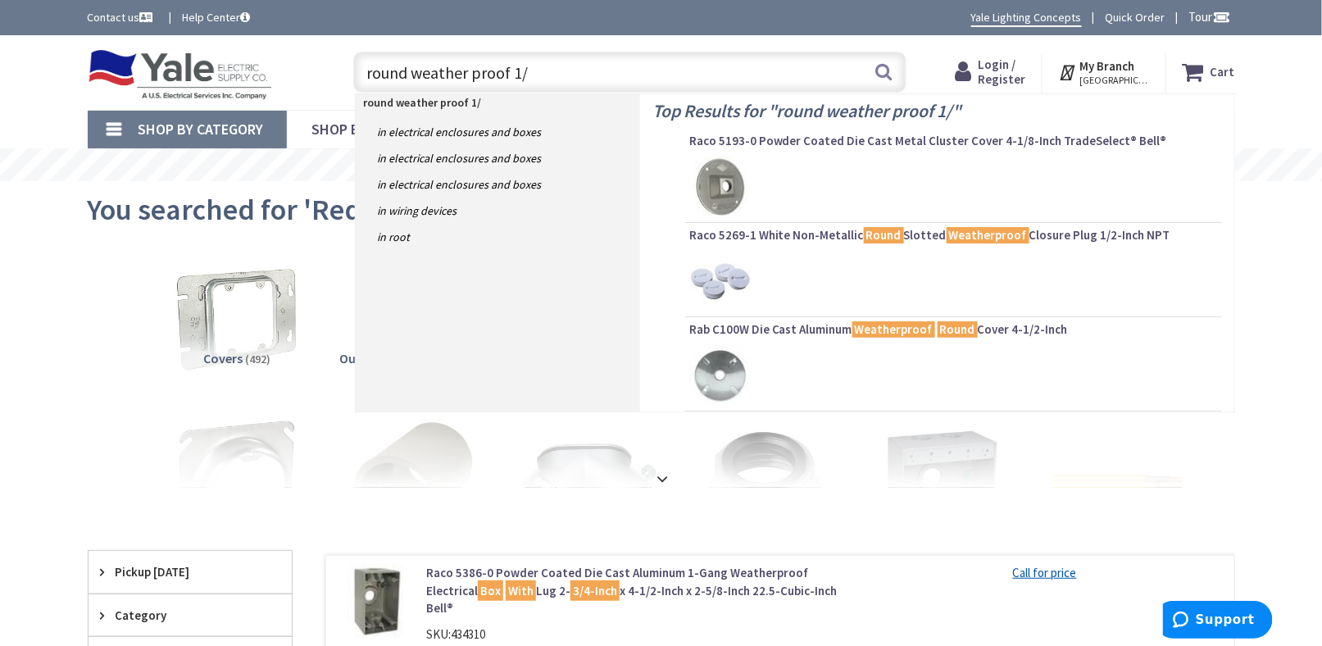
type input "round weather proof 1/2"
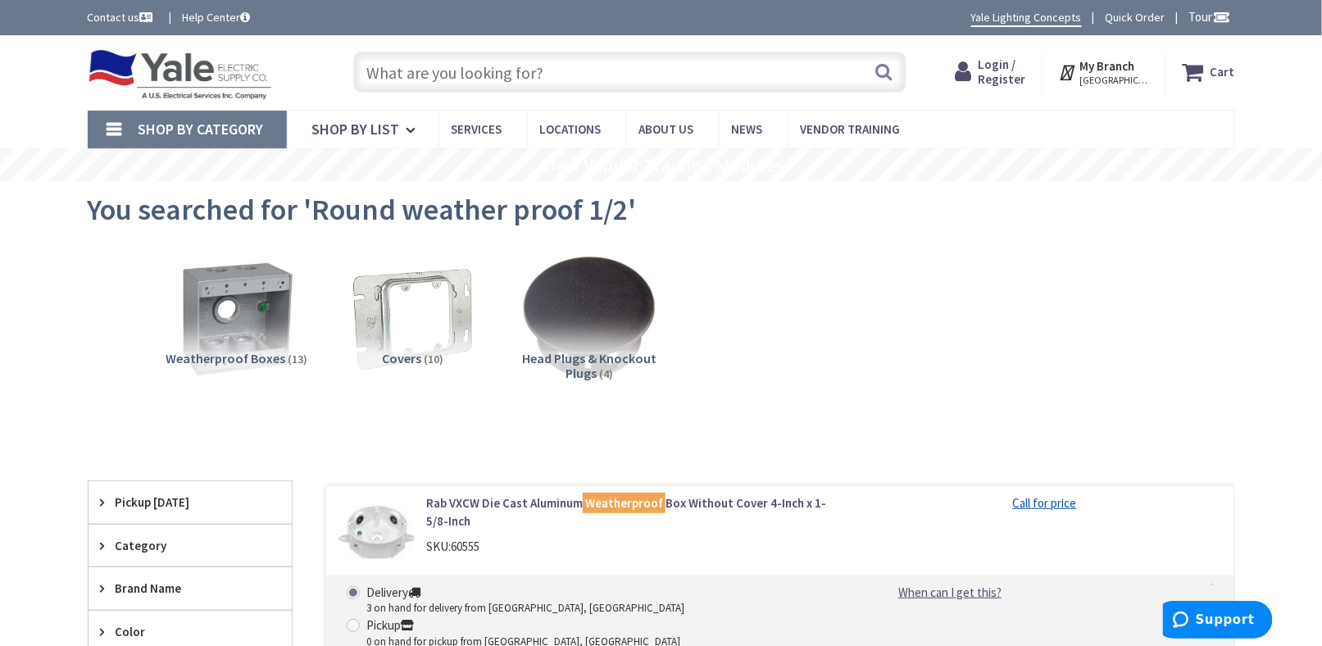
click at [451, 73] on input "text" at bounding box center [629, 72] width 553 height 41
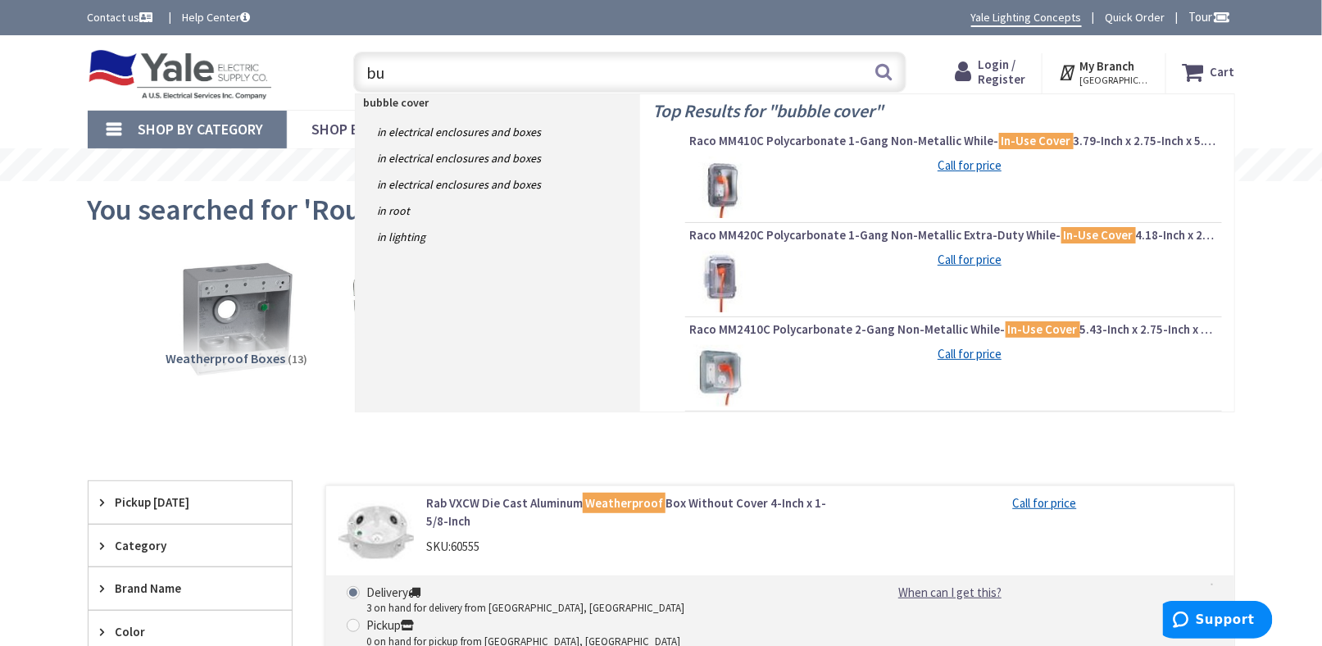
type input "b"
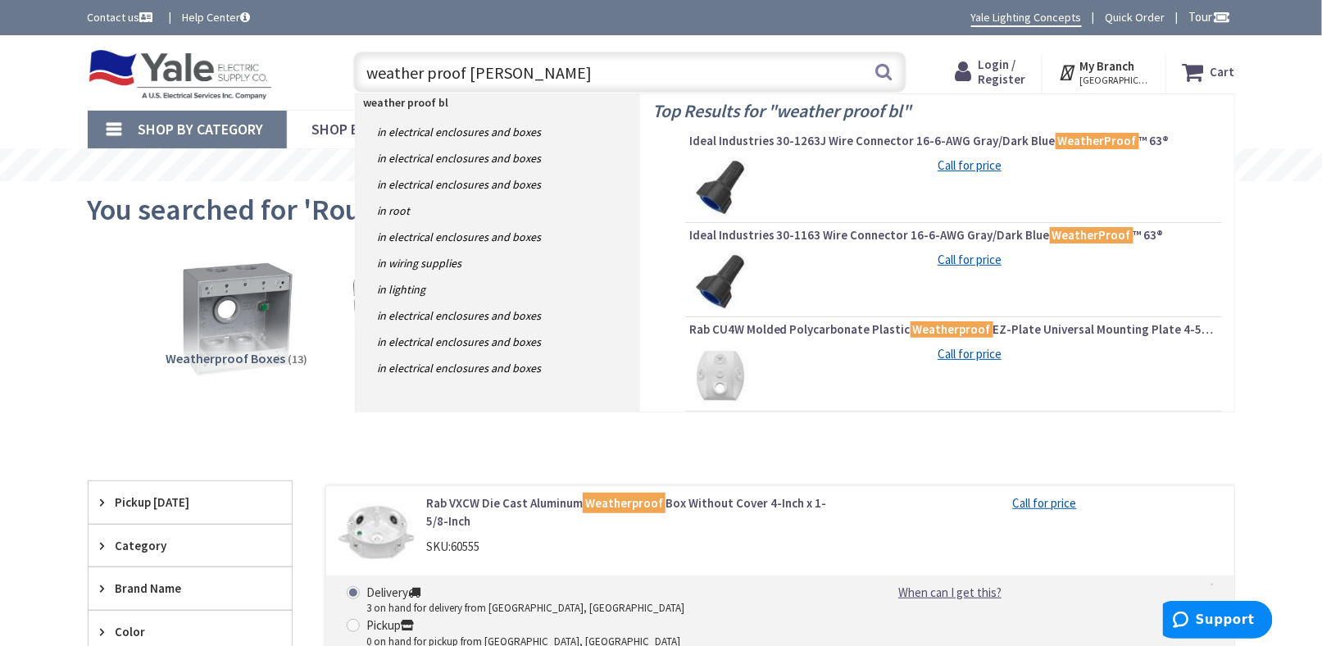
type input "weather proof blank"
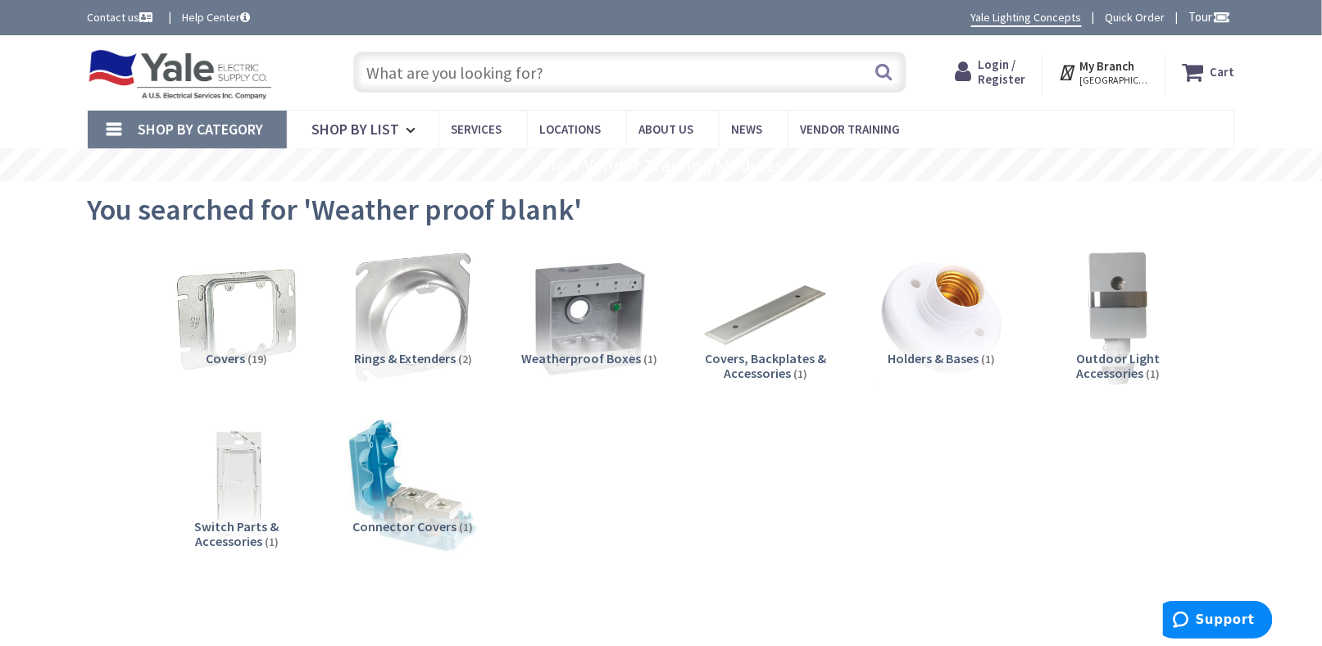
click at [239, 79] on img at bounding box center [180, 74] width 185 height 51
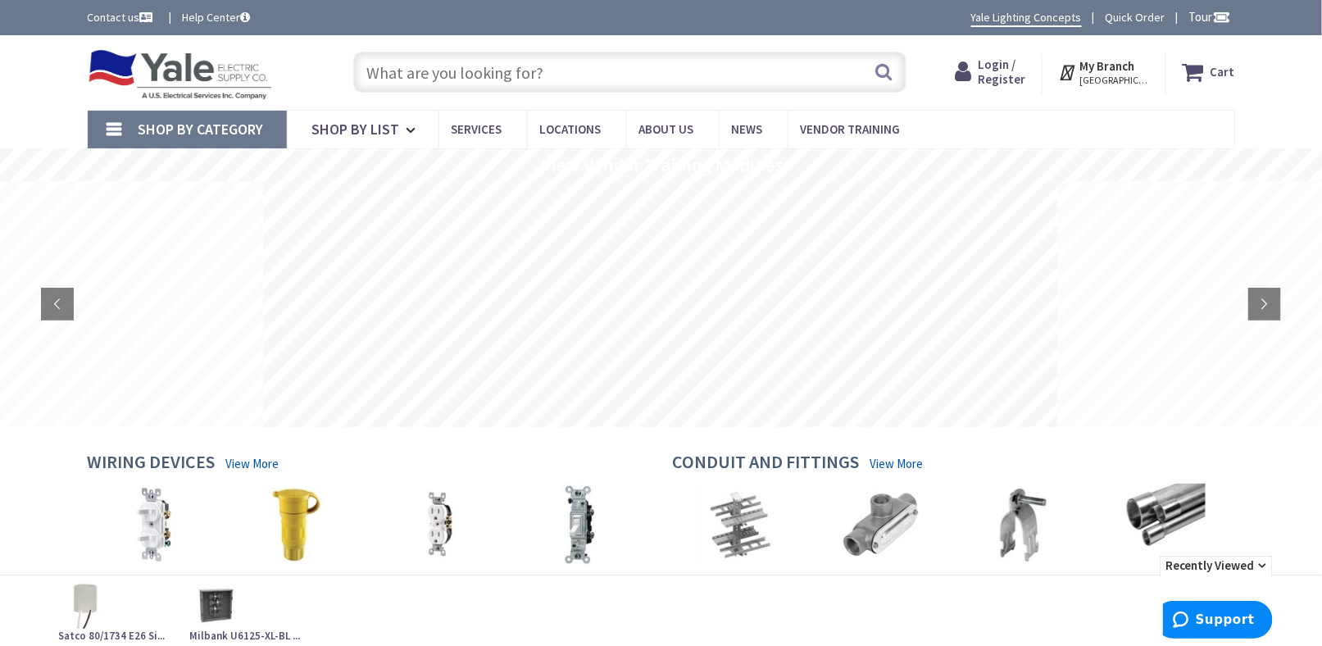
drag, startPoint x: 499, startPoint y: 82, endPoint x: 499, endPoint y: 68, distance: 13.9
click at [499, 77] on input "text" at bounding box center [629, 72] width 553 height 41
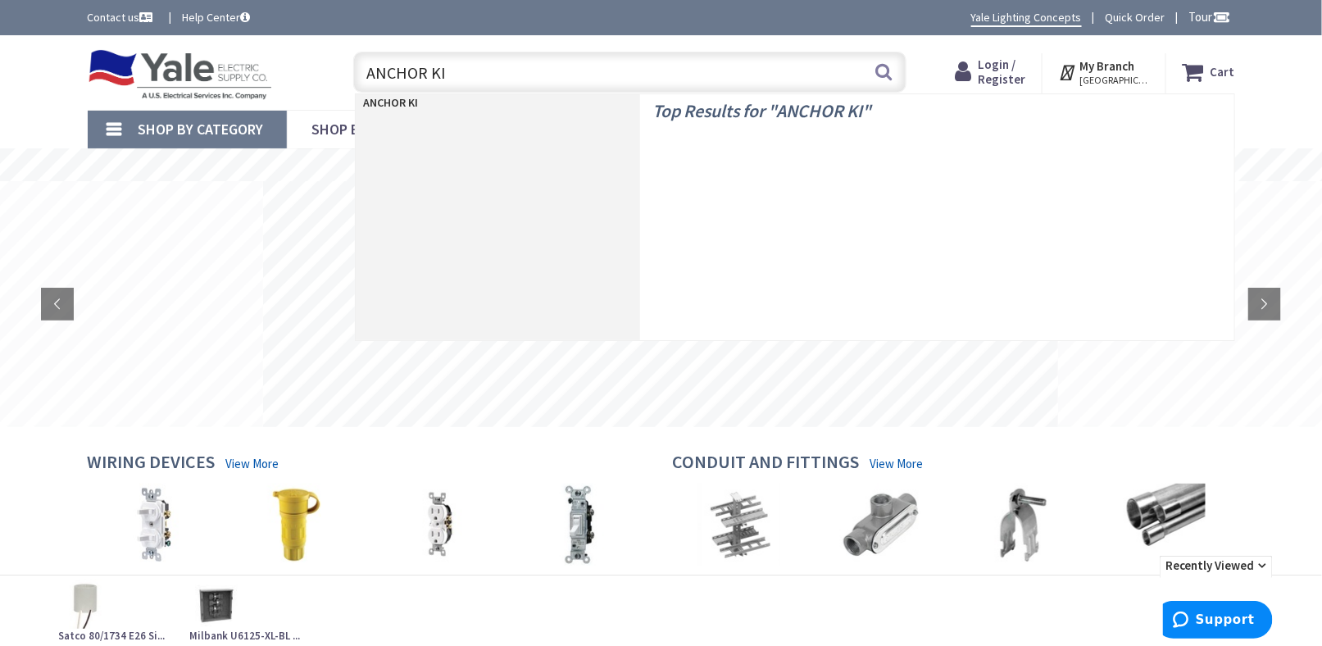
type input "ANCHOR KIT"
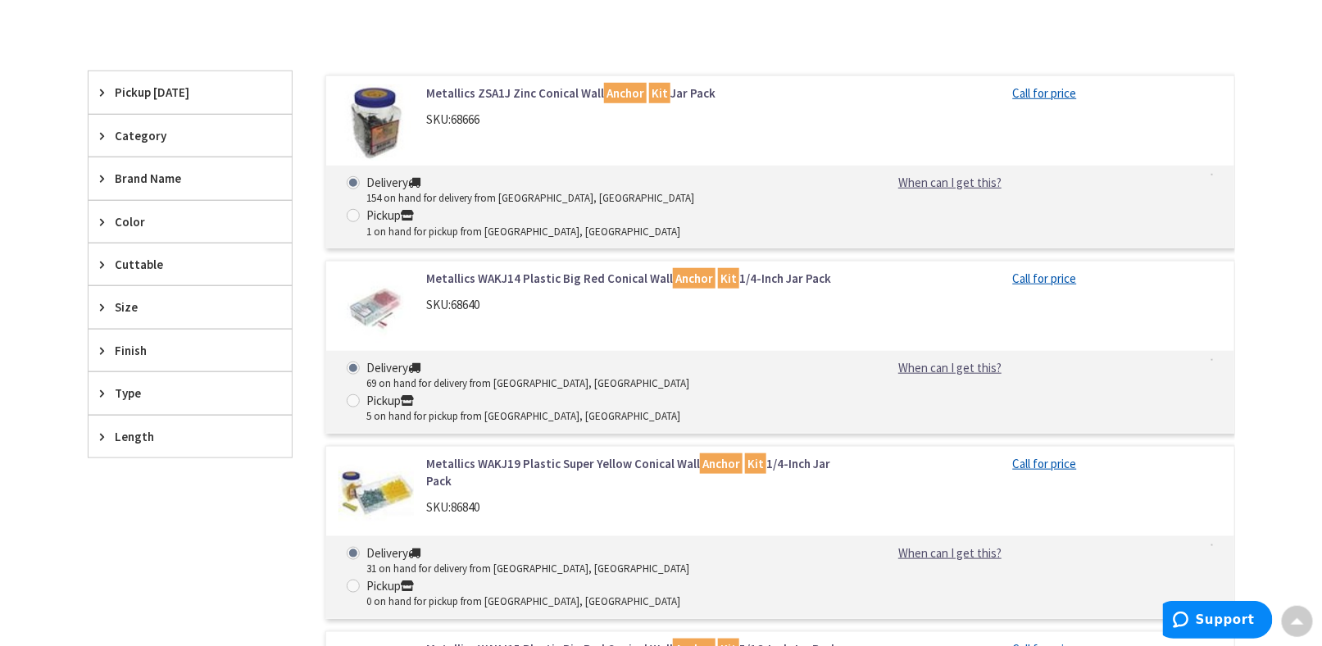
scroll to position [82, 0]
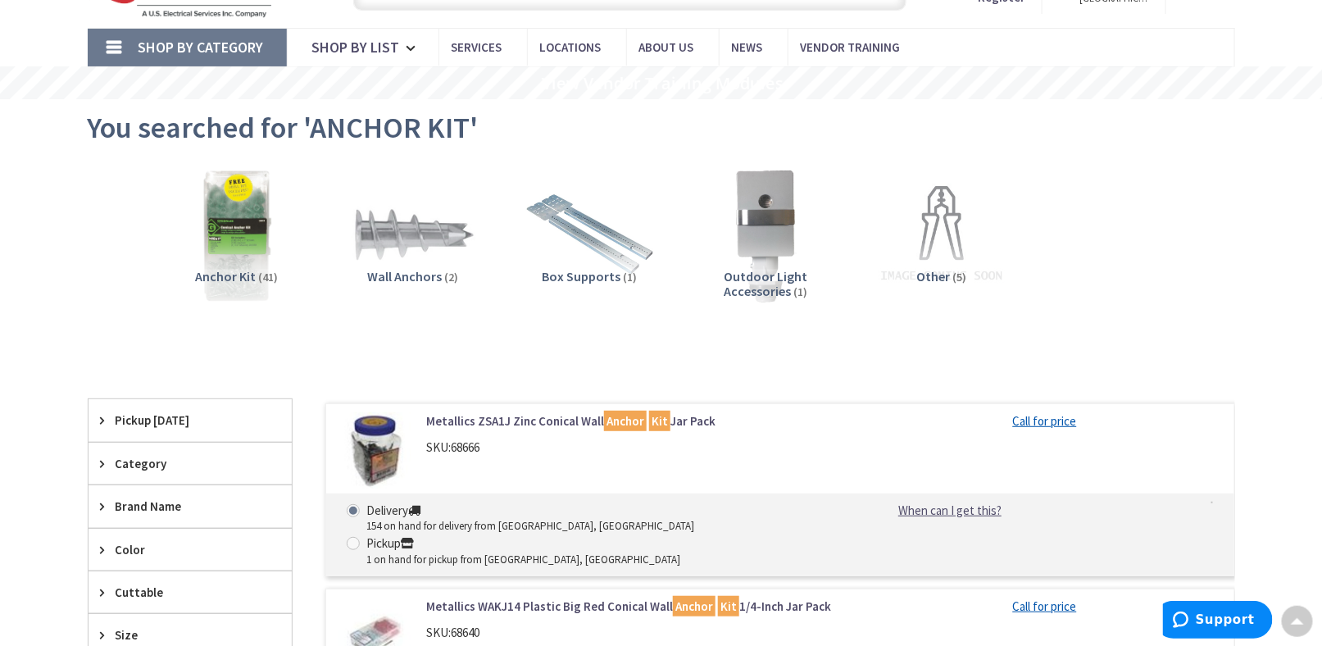
click at [248, 251] on img at bounding box center [236, 235] width 148 height 148
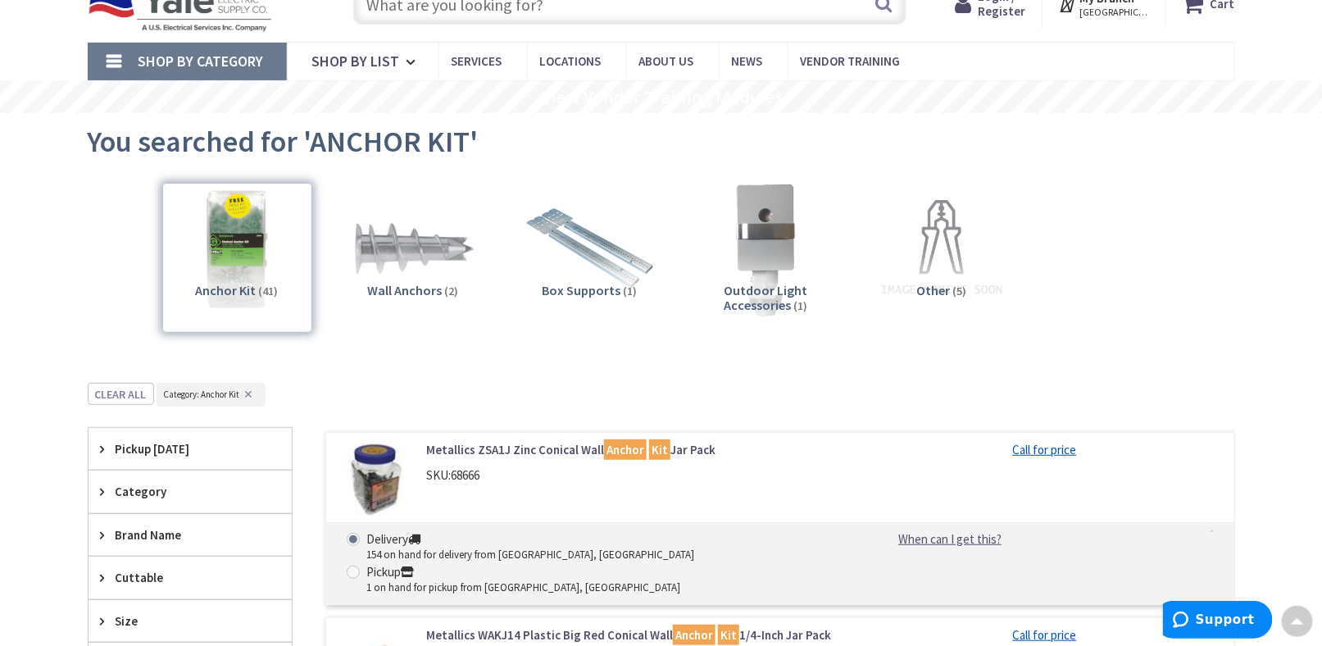
scroll to position [0, 0]
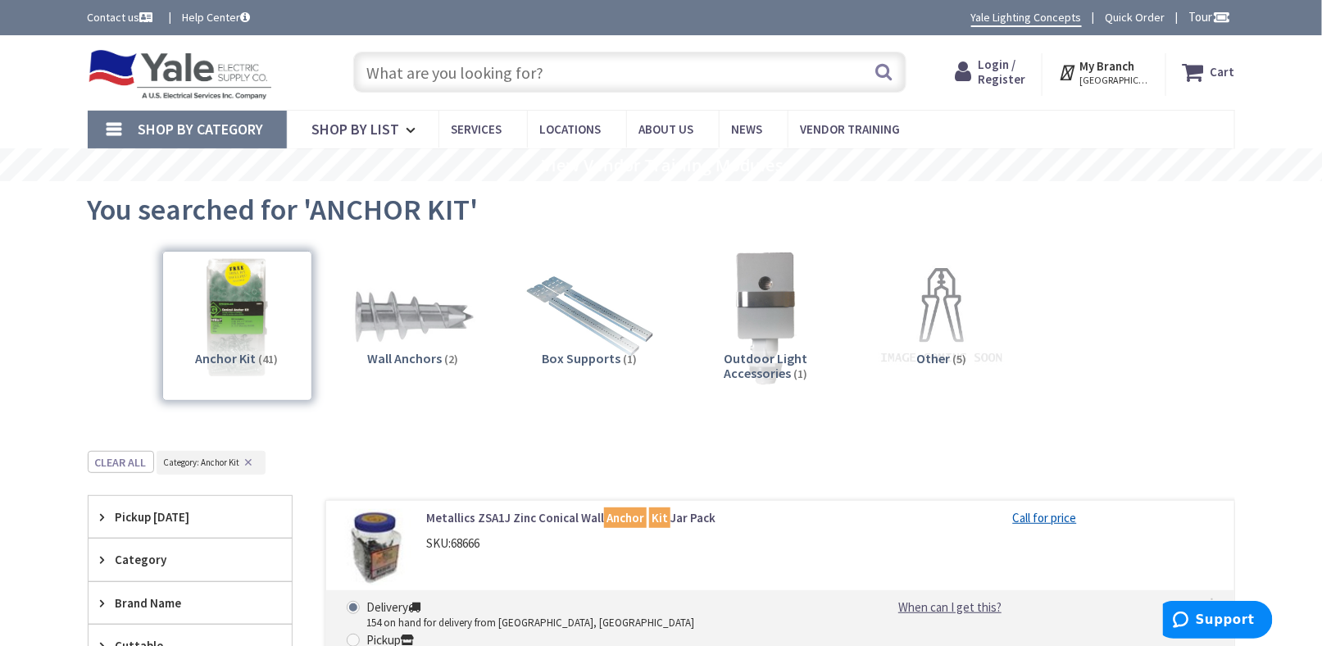
click at [529, 82] on input "text" at bounding box center [629, 72] width 553 height 41
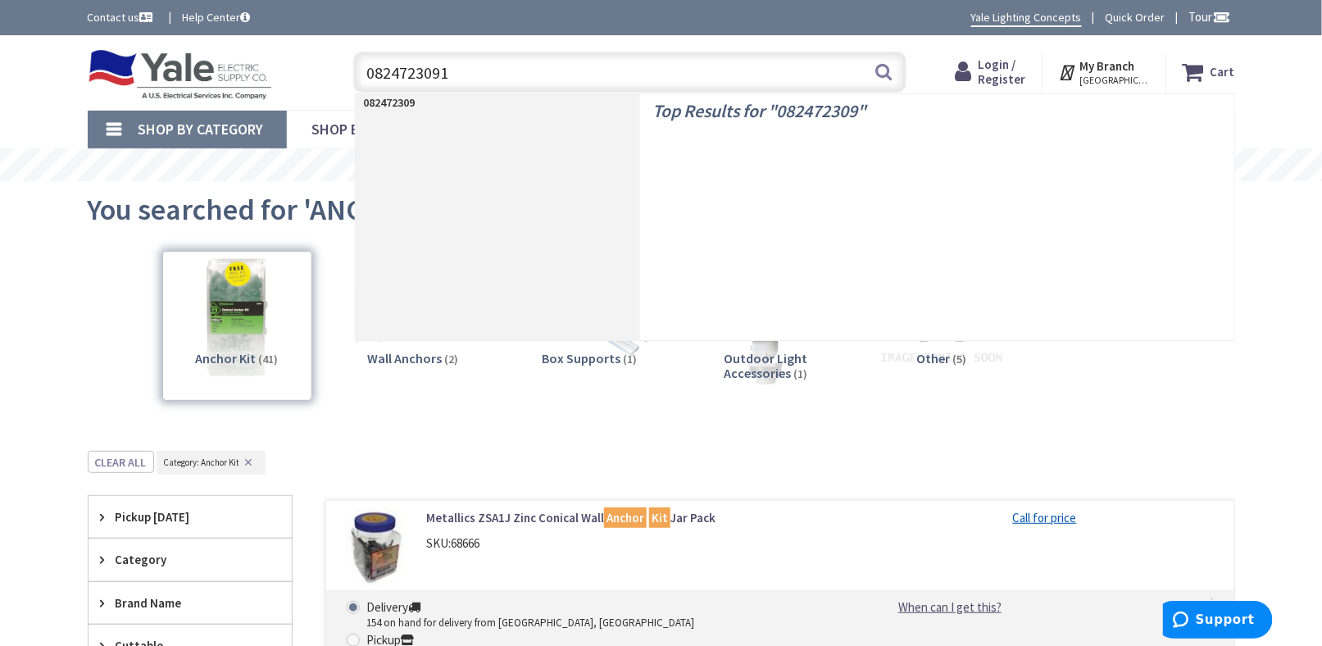
type input "08247230912"
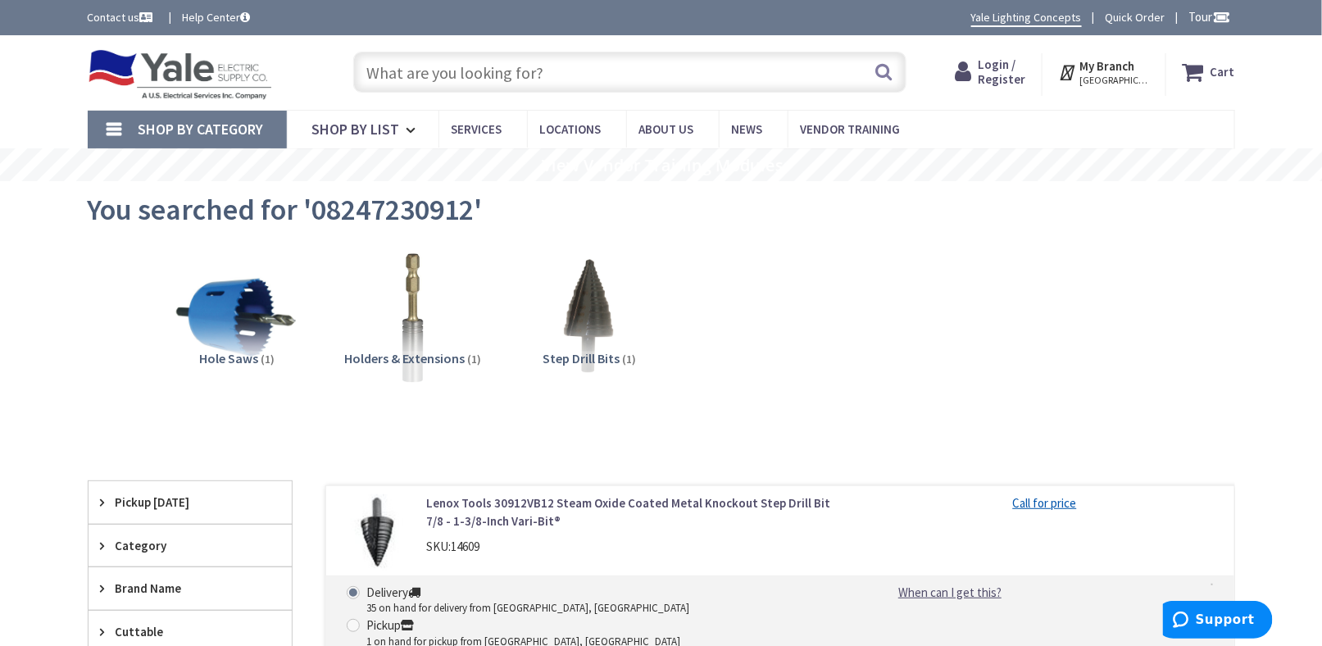
click at [220, 66] on img at bounding box center [180, 74] width 185 height 51
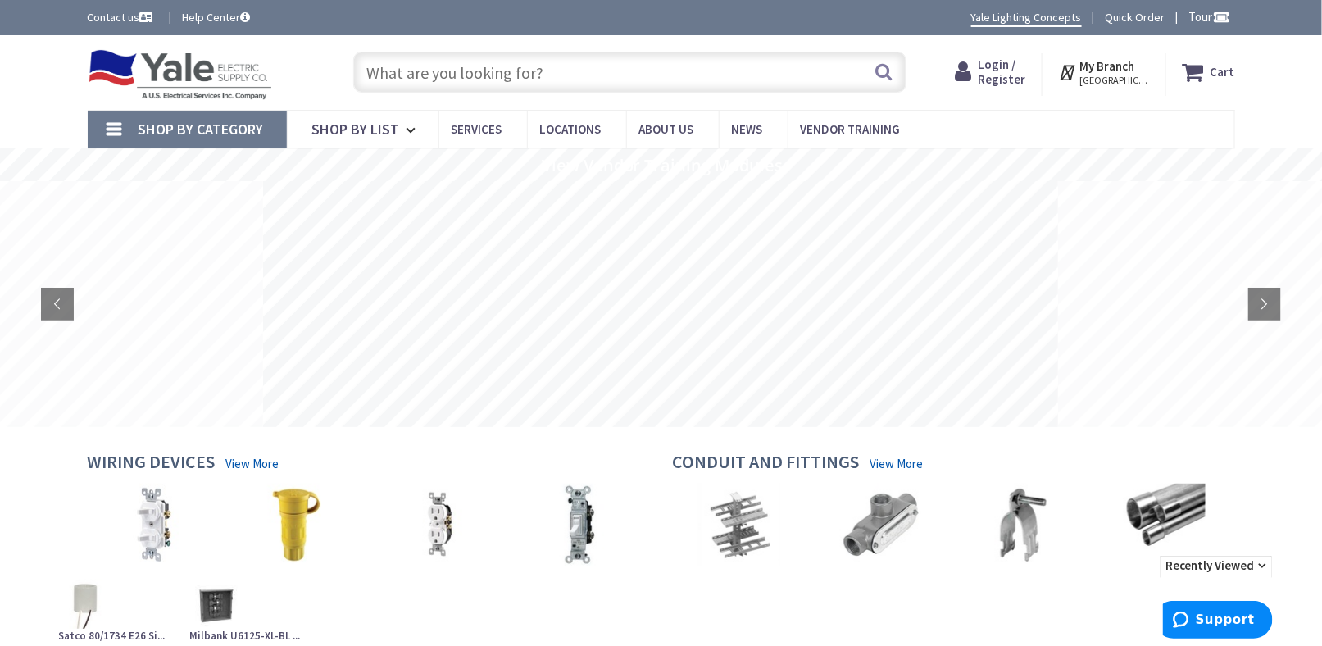
click at [482, 73] on input "text" at bounding box center [629, 72] width 553 height 41
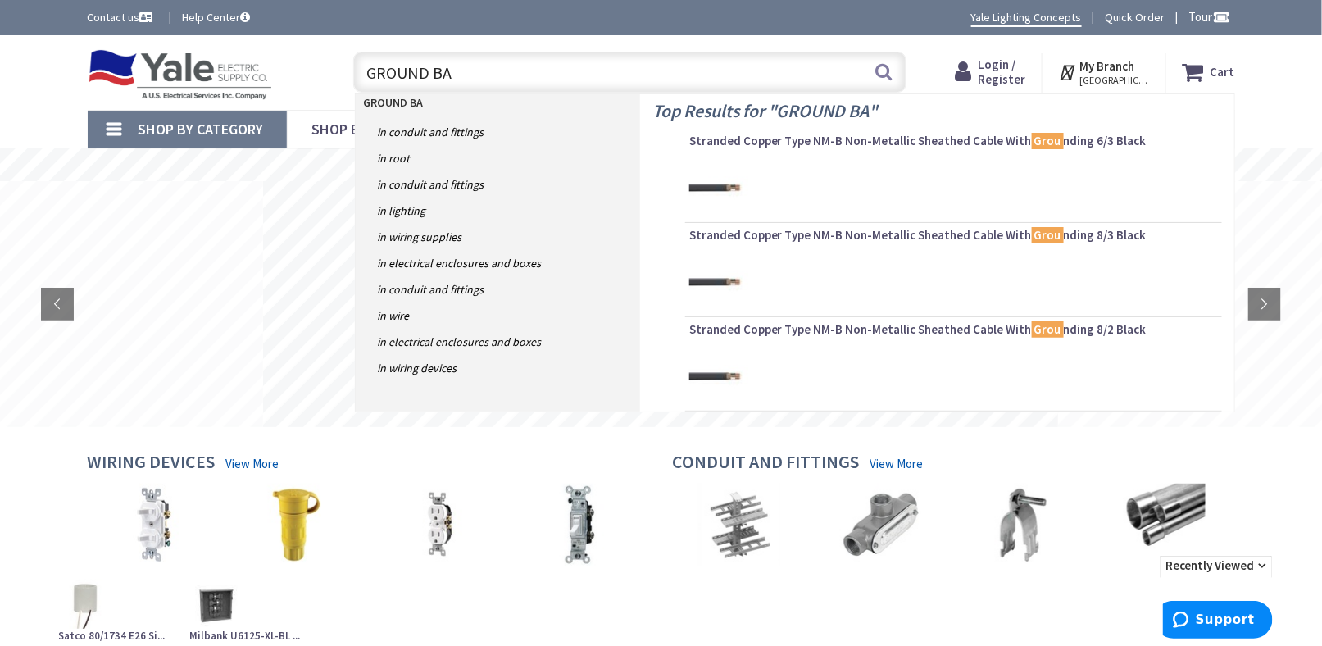
type input "GROUND BAR"
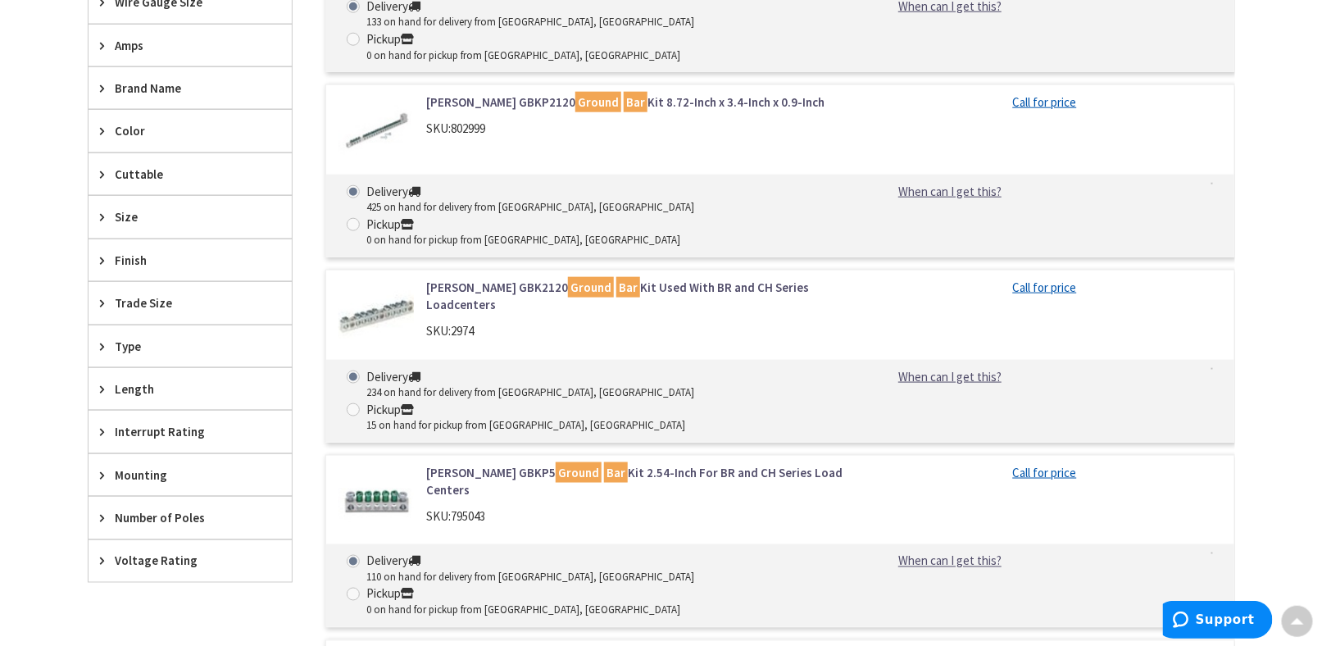
scroll to position [328, 0]
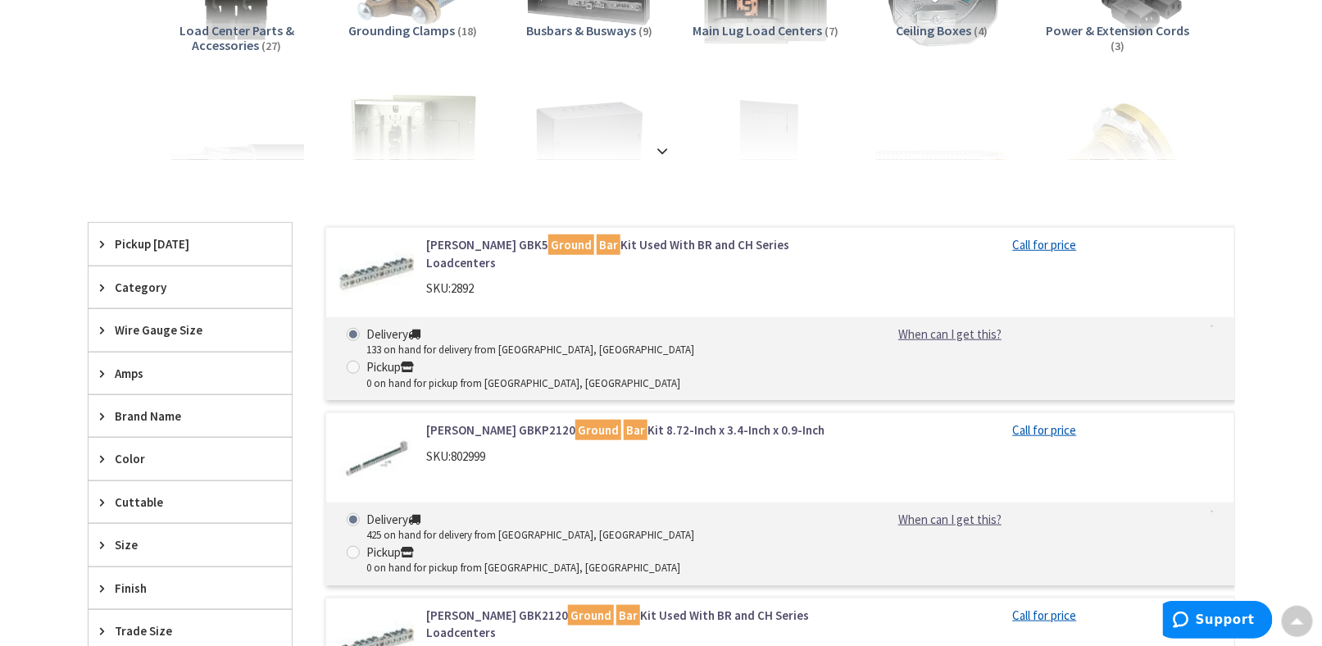
click at [0, 293] on div "Skip to Content Toggle Nav Search Cart My Cart Close" at bounding box center [661, 635] width 1322 height 1856
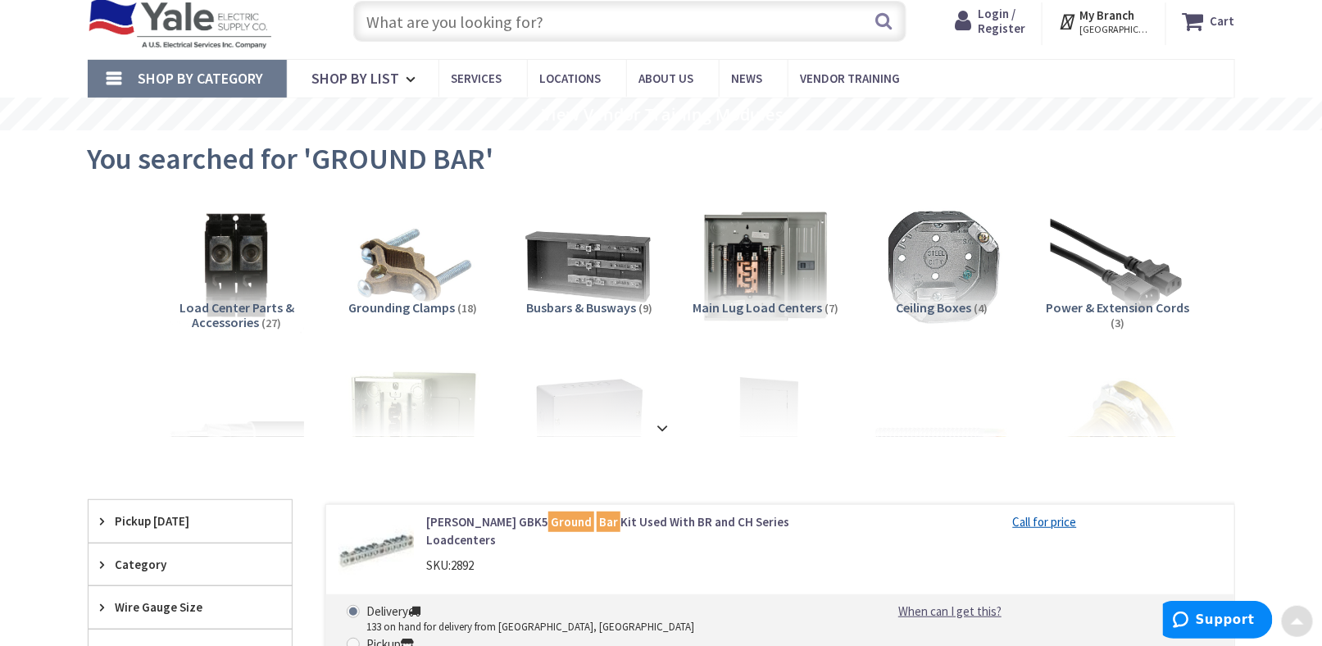
scroll to position [0, 0]
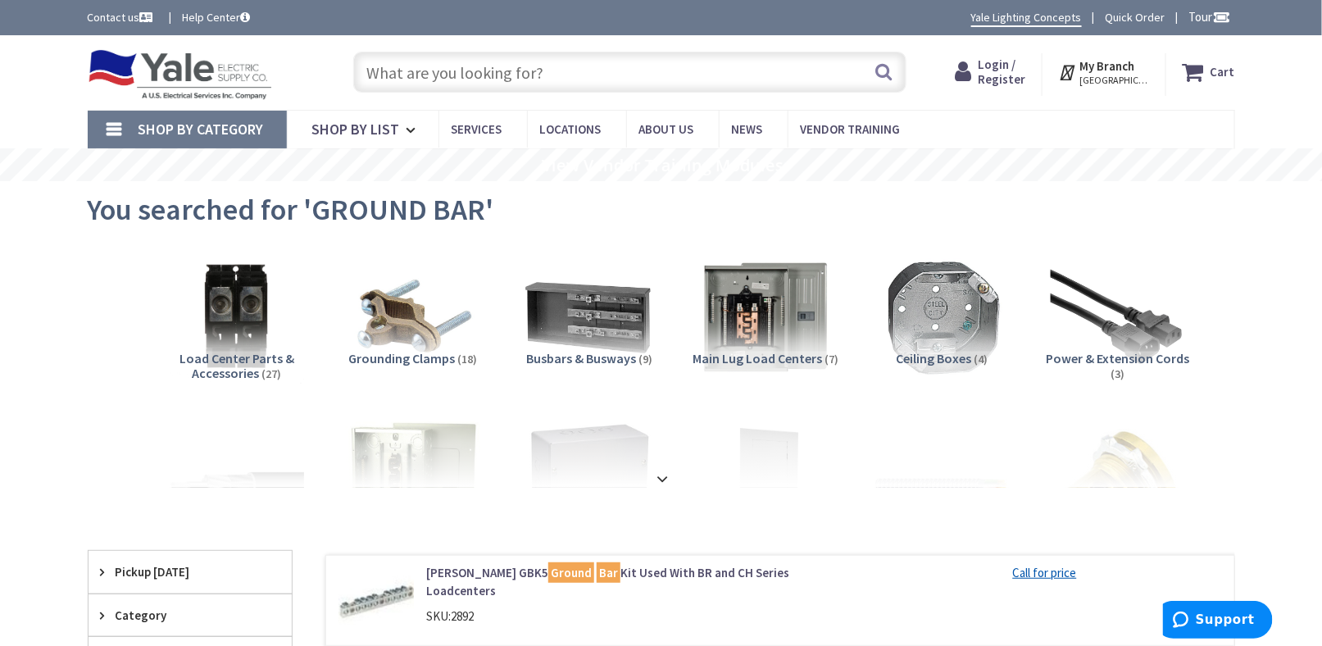
drag, startPoint x: 657, startPoint y: 476, endPoint x: 617, endPoint y: 475, distance: 40.2
click at [658, 476] on strong at bounding box center [663, 479] width 20 height 18
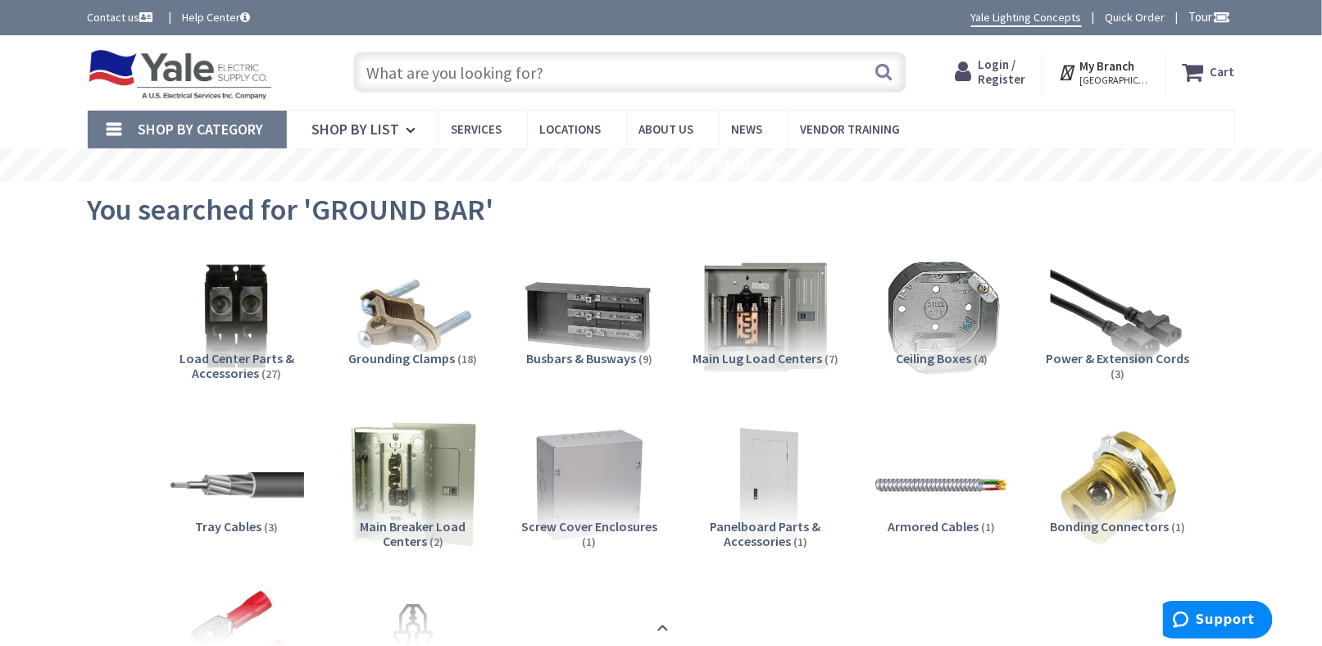
click at [389, 56] on input "text" at bounding box center [629, 72] width 553 height 41
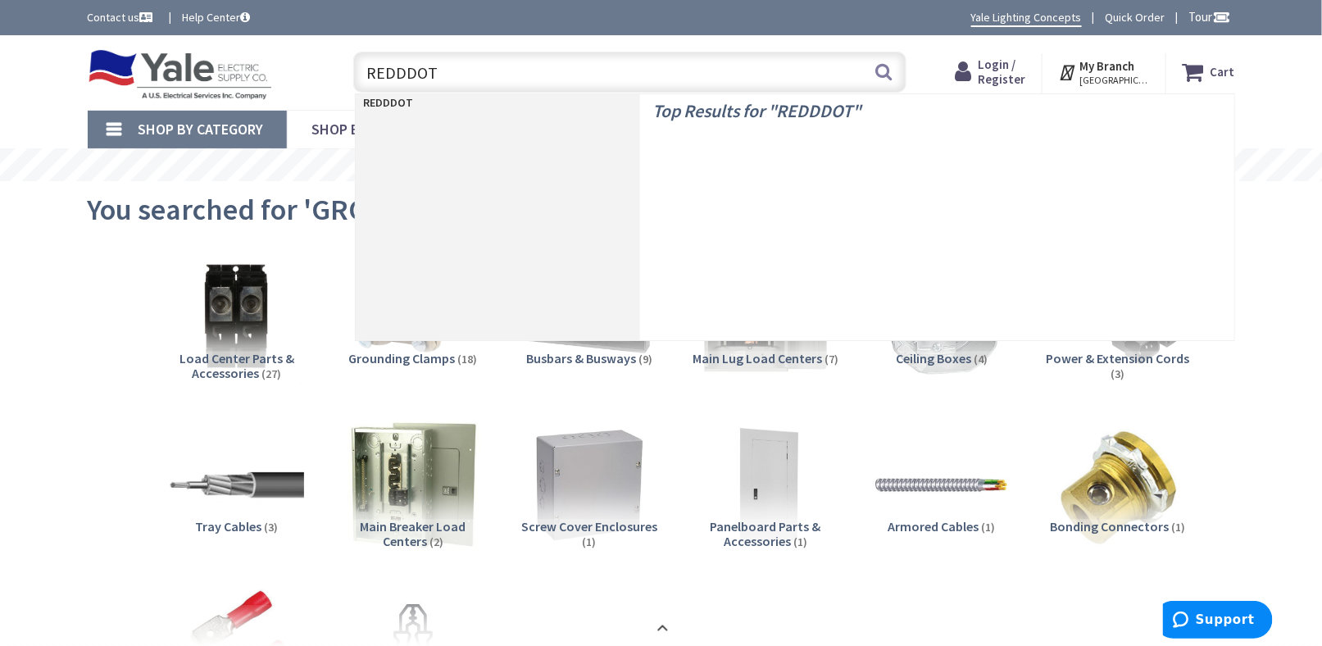
type input "REDDDOT \"
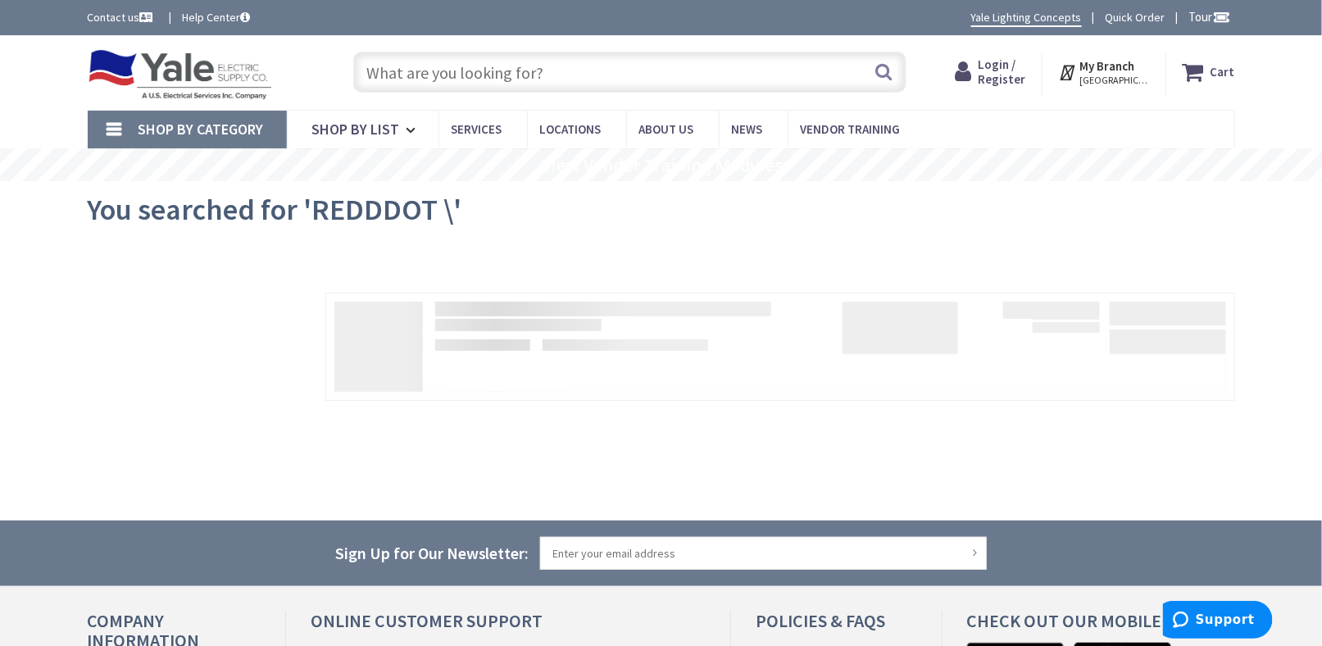
click at [411, 72] on input "text" at bounding box center [629, 72] width 553 height 41
type input "RED DOT 05016953240"
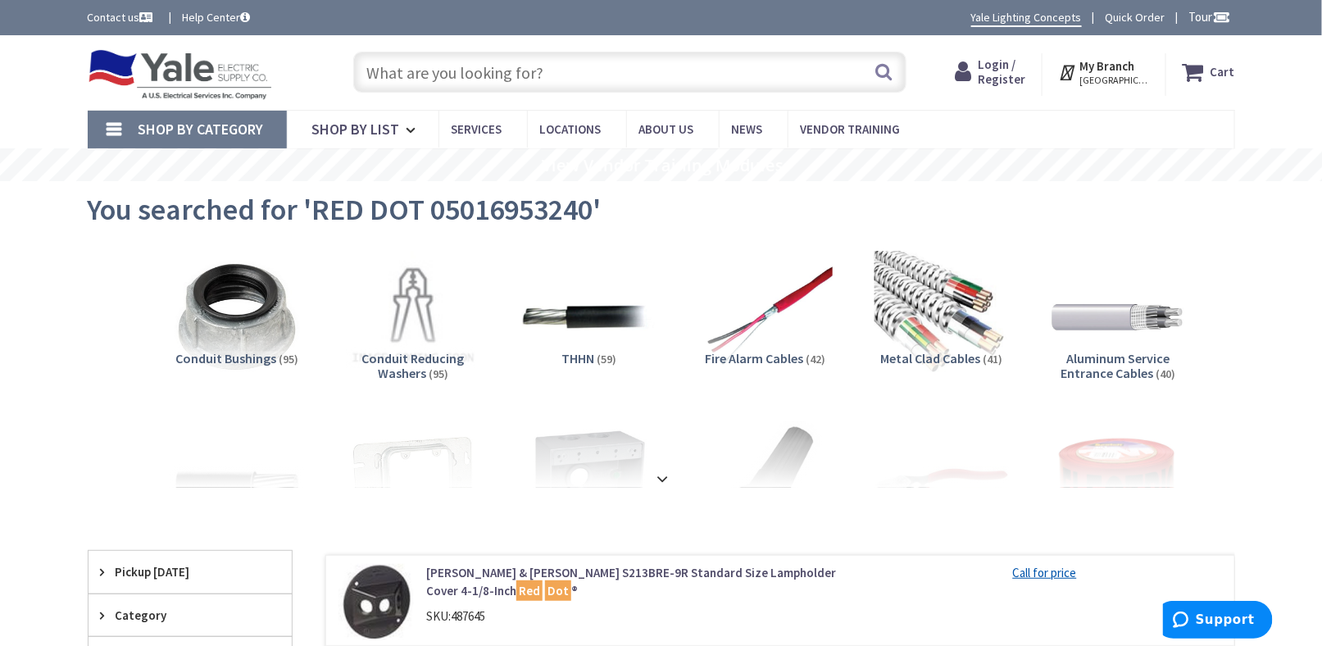
click at [449, 81] on input "text" at bounding box center [629, 72] width 553 height 41
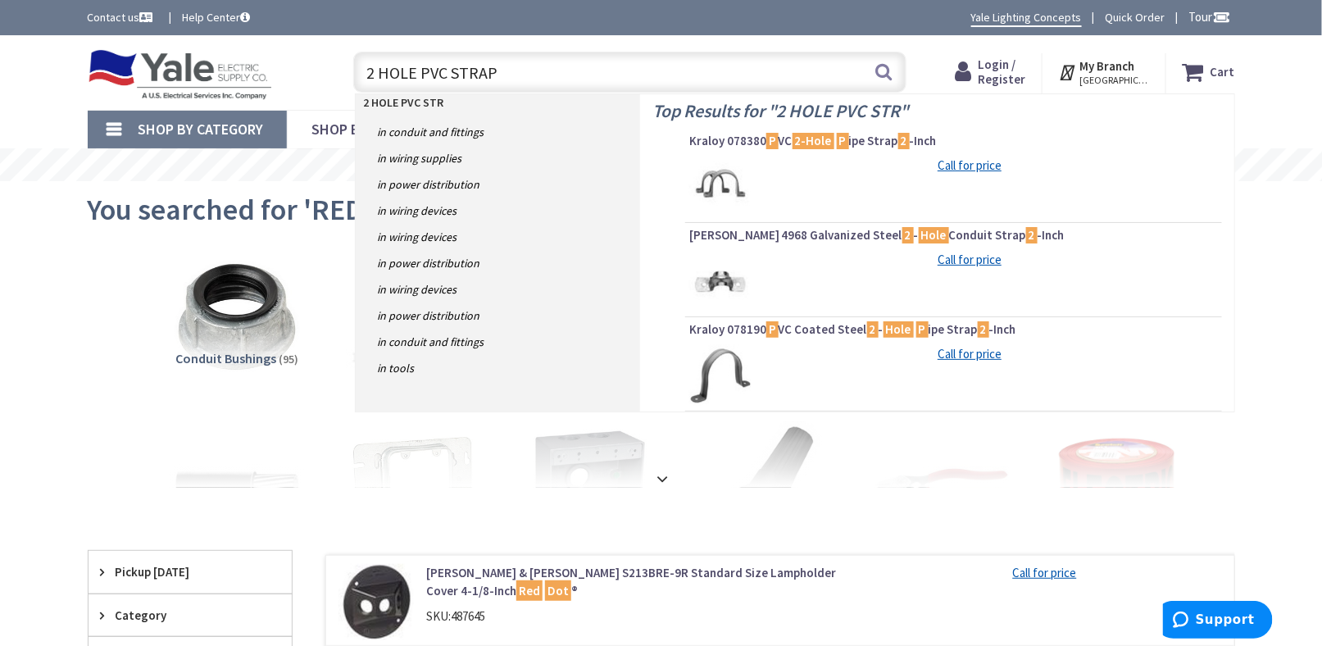
type input "2 HOLE PVC STRAP"
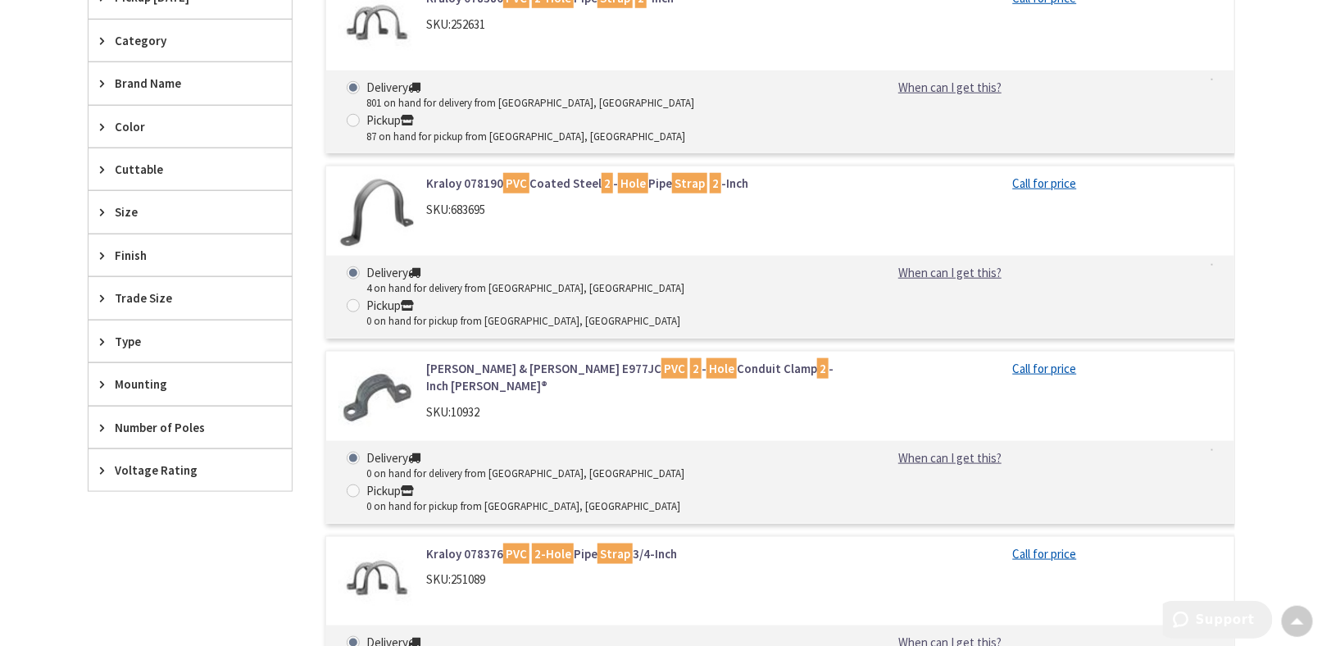
scroll to position [656, 0]
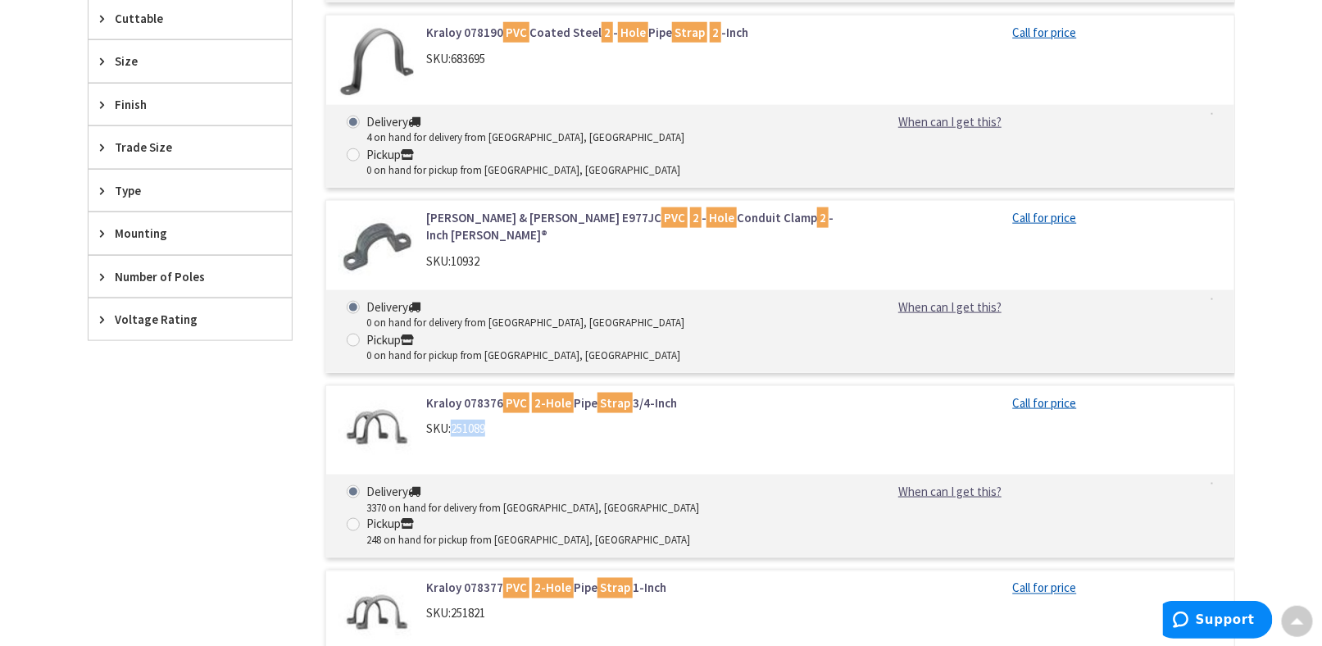
drag, startPoint x: 455, startPoint y: 330, endPoint x: 495, endPoint y: 330, distance: 40.2
click at [495, 420] on div "SKU: 251089" at bounding box center [634, 428] width 417 height 17
copy span "251089"
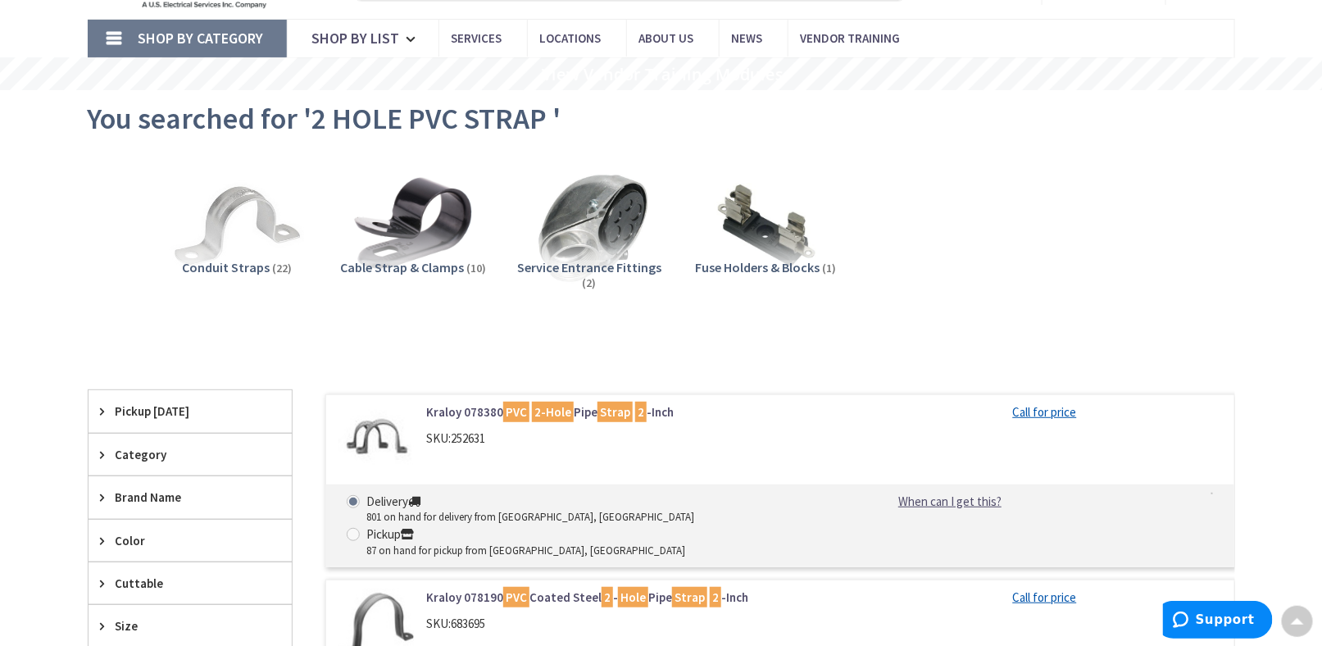
scroll to position [0, 0]
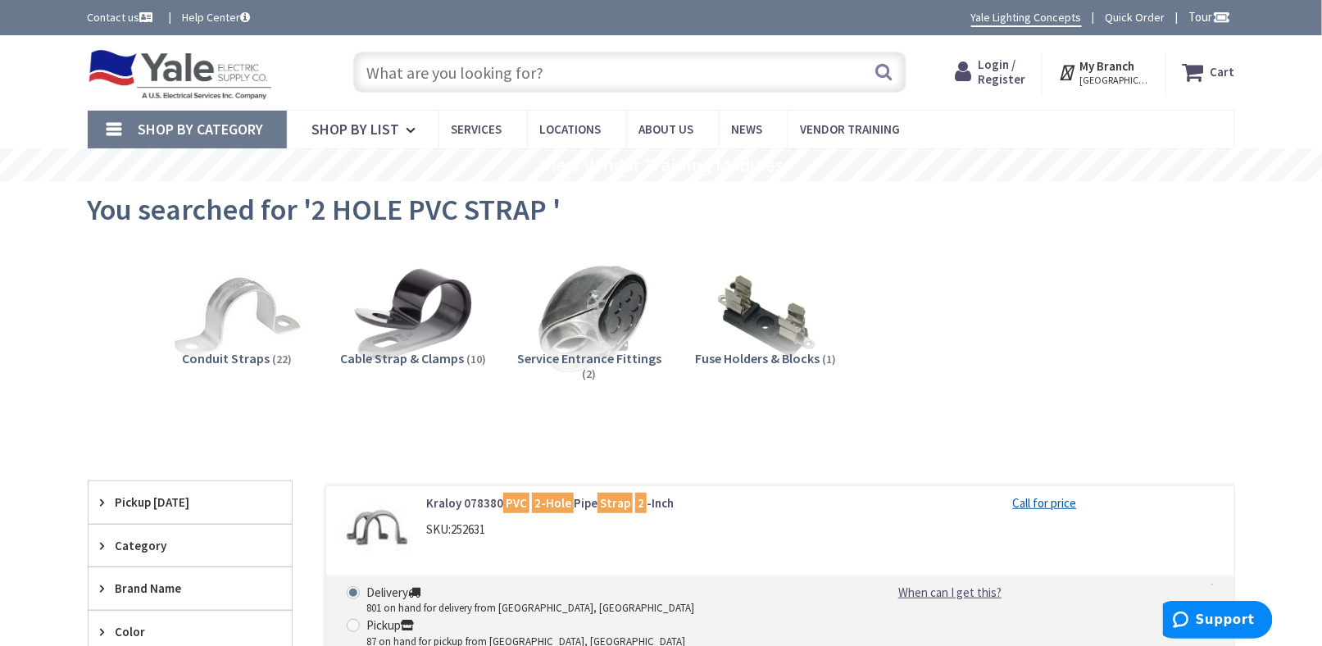
click at [204, 75] on img at bounding box center [180, 74] width 185 height 51
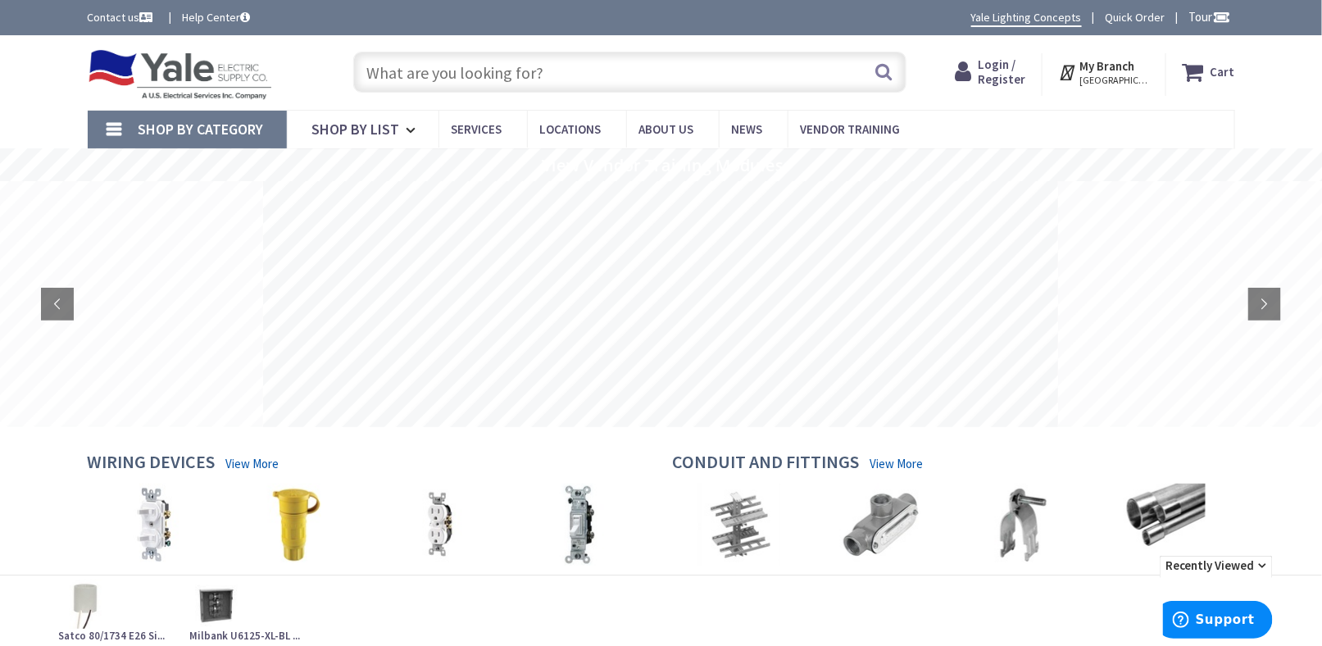
click at [504, 65] on input "text" at bounding box center [629, 72] width 553 height 41
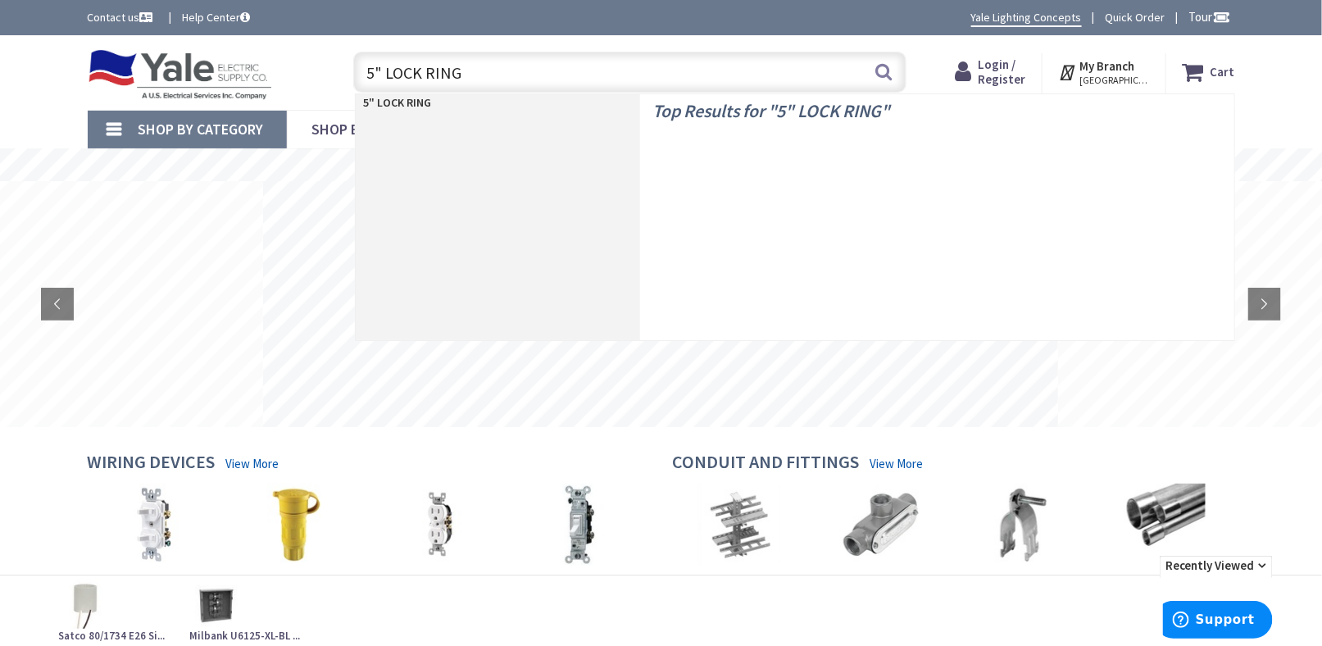
type input "5" LOCK RINGS"
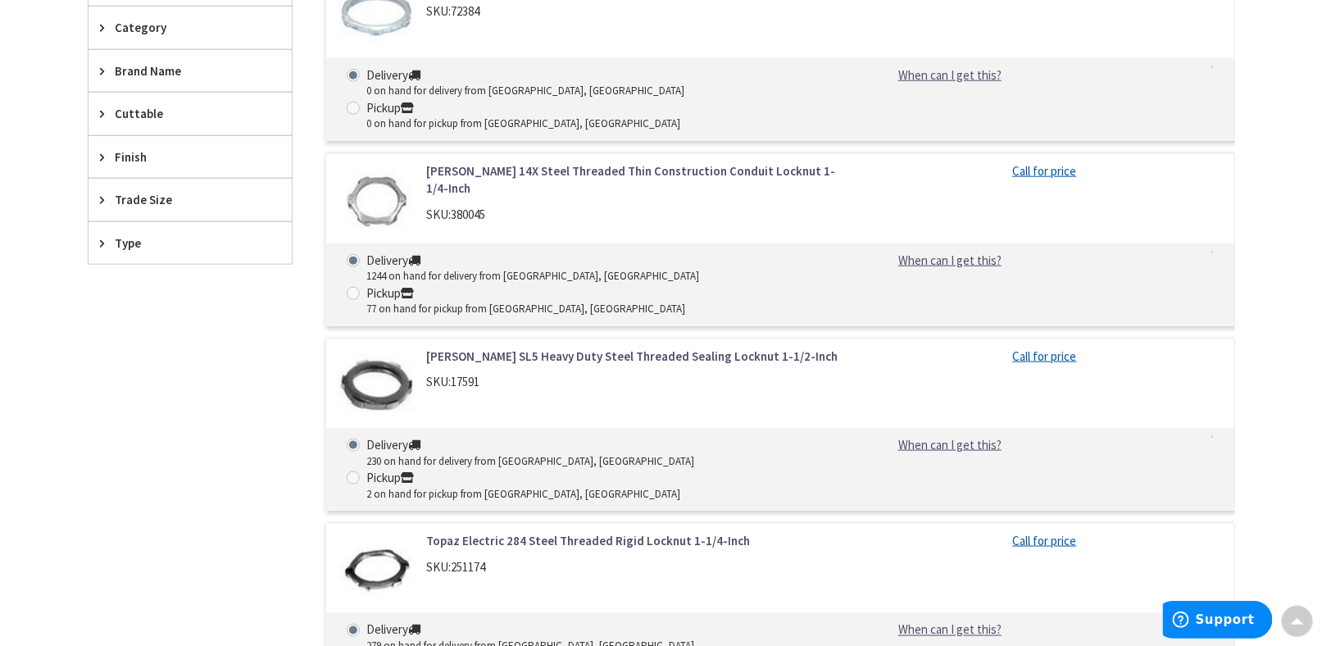
scroll to position [28, 0]
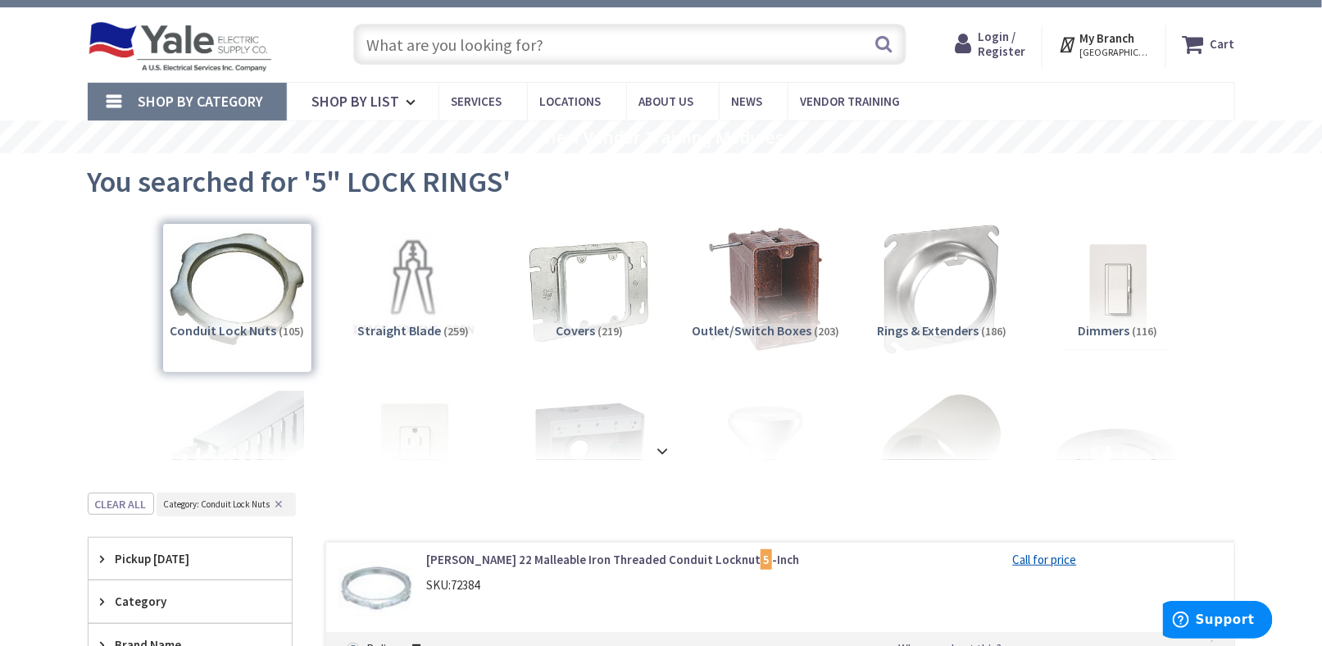
click at [452, 43] on input "text" at bounding box center [629, 44] width 553 height 41
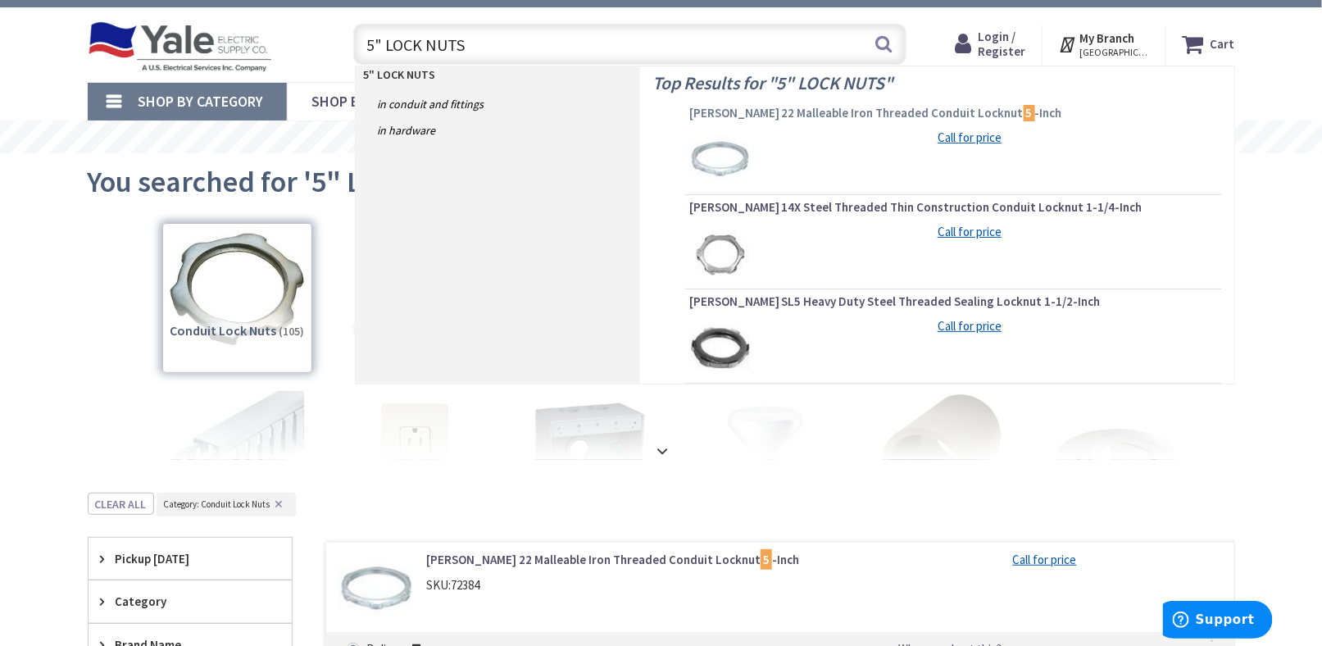
type input "5" LOCK NUTS"
click at [740, 115] on span "Crouse-Hinds 22 Malleable Iron Threaded Conduit Locknut 5 -Inch" at bounding box center [953, 113] width 529 height 16
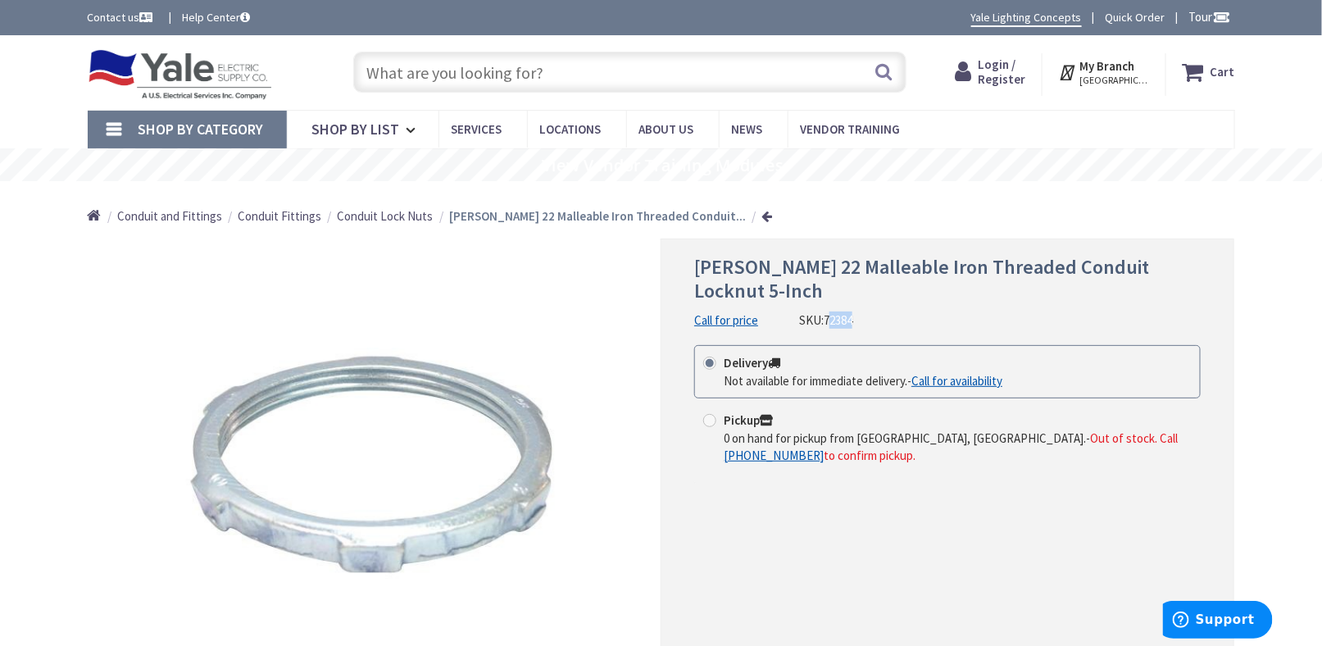
drag, startPoint x: 830, startPoint y: 320, endPoint x: 862, endPoint y: 320, distance: 32.8
click at [862, 320] on div "Crouse-Hinds 22 Malleable Iron Threaded Conduit Locknut 5-Inch Call for price S…" at bounding box center [947, 292] width 507 height 73
click at [857, 320] on div "Crouse-Hinds 22 Malleable Iron Threaded Conduit Locknut 5-Inch Call for price S…" at bounding box center [947, 292] width 507 height 73
drag, startPoint x: 857, startPoint y: 320, endPoint x: 830, endPoint y: 322, distance: 27.2
click at [830, 322] on div "Crouse-Hinds 22 Malleable Iron Threaded Conduit Locknut 5-Inch Call for price S…" at bounding box center [947, 292] width 507 height 73
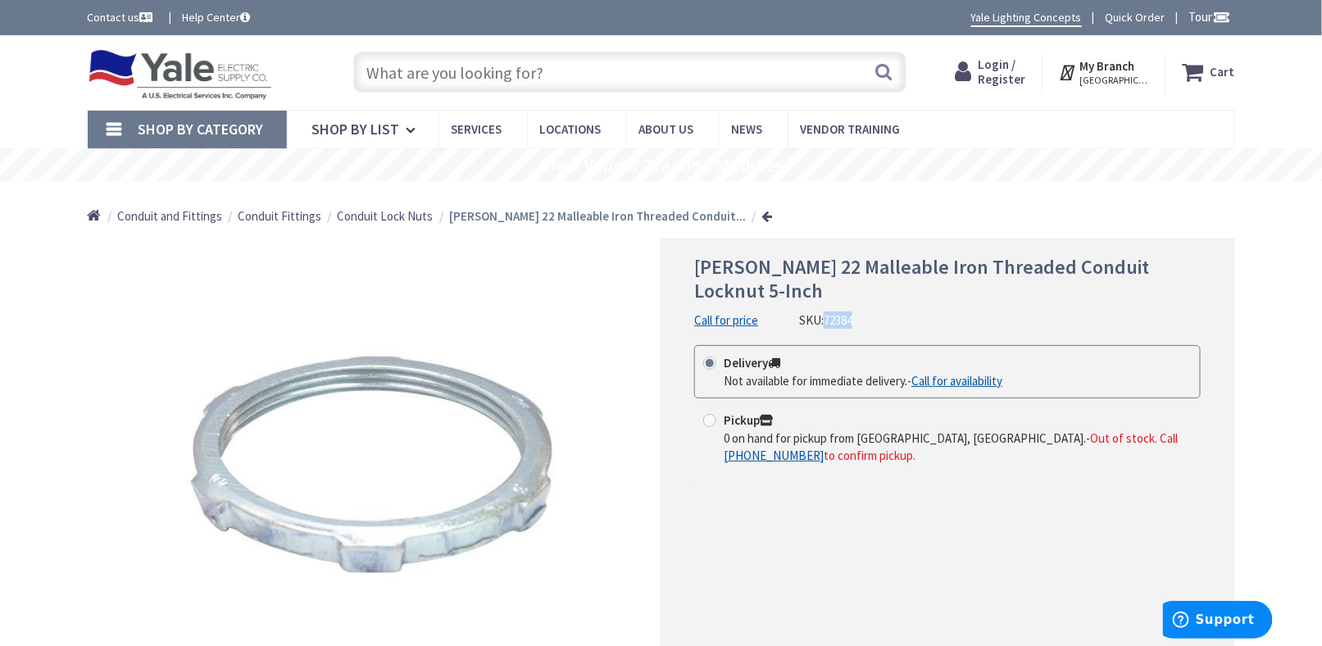
copy div "72384 This product is Discontinued"
click at [212, 69] on img at bounding box center [180, 74] width 185 height 51
